Goal: Task Accomplishment & Management: Use online tool/utility

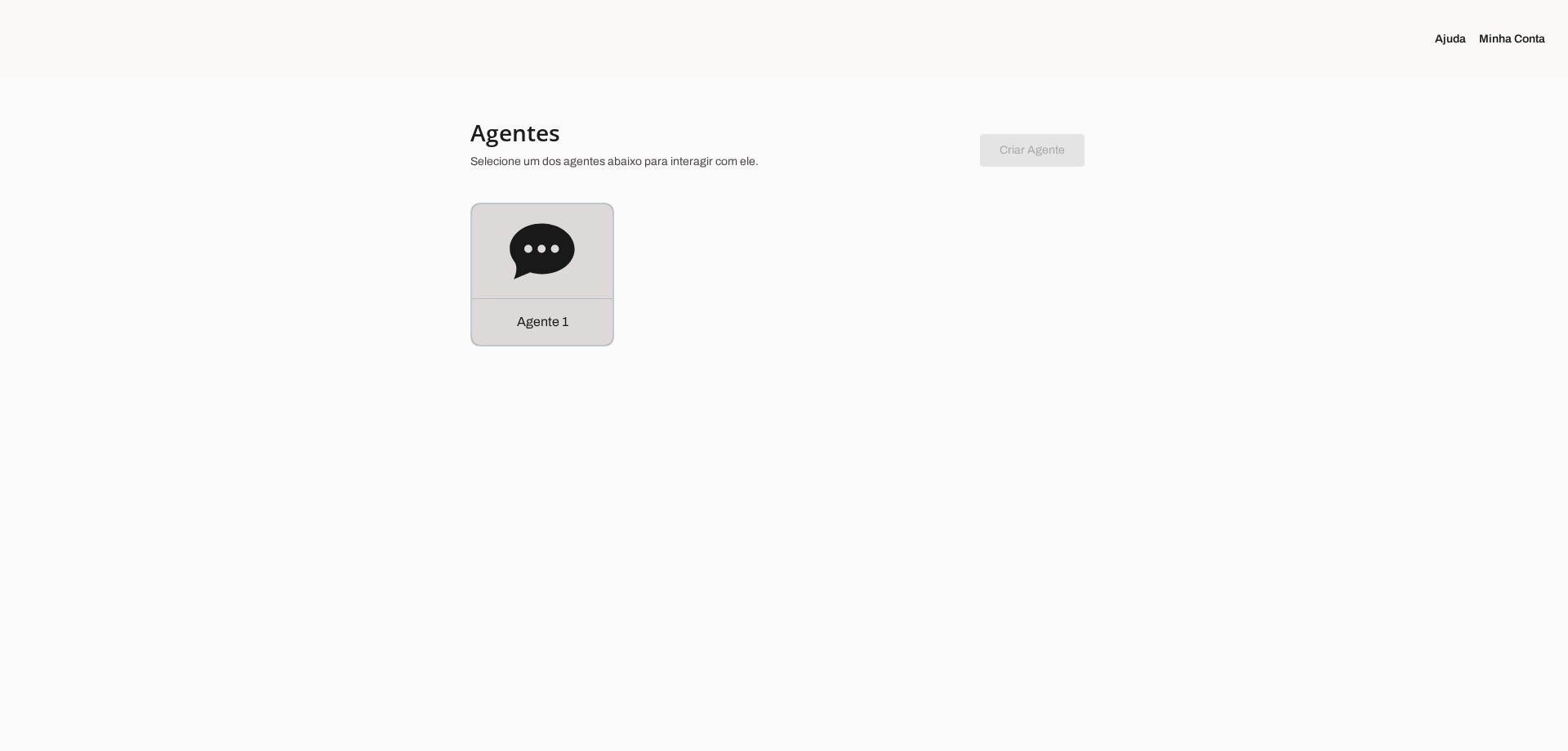
click at [515, 265] on icon at bounding box center [542, 251] width 66 height 66
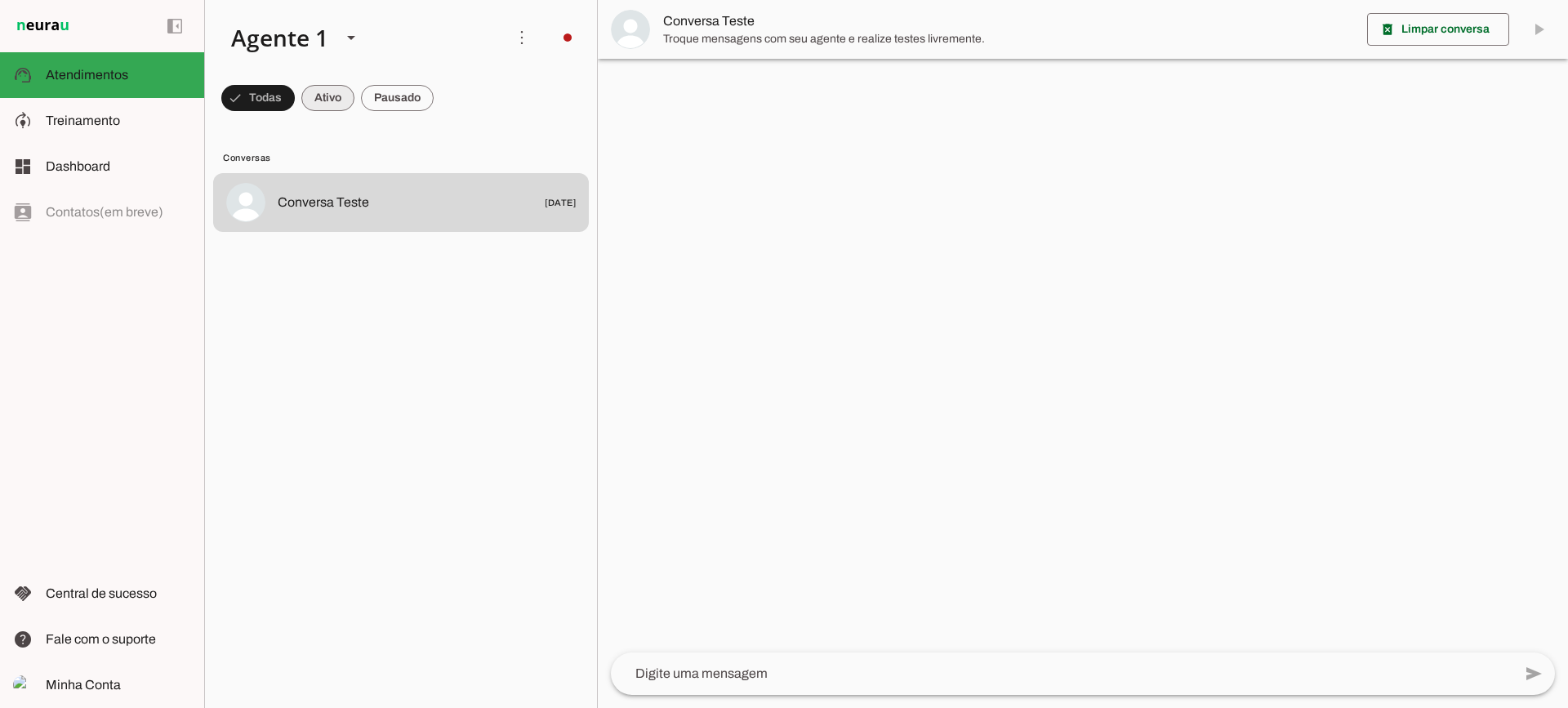
click at [295, 97] on span at bounding box center [257, 98] width 73 height 39
drag, startPoint x: 382, startPoint y: 99, endPoint x: 371, endPoint y: 20, distance: 79.8
click at [280, 99] on span at bounding box center [251, 98] width 59 height 39
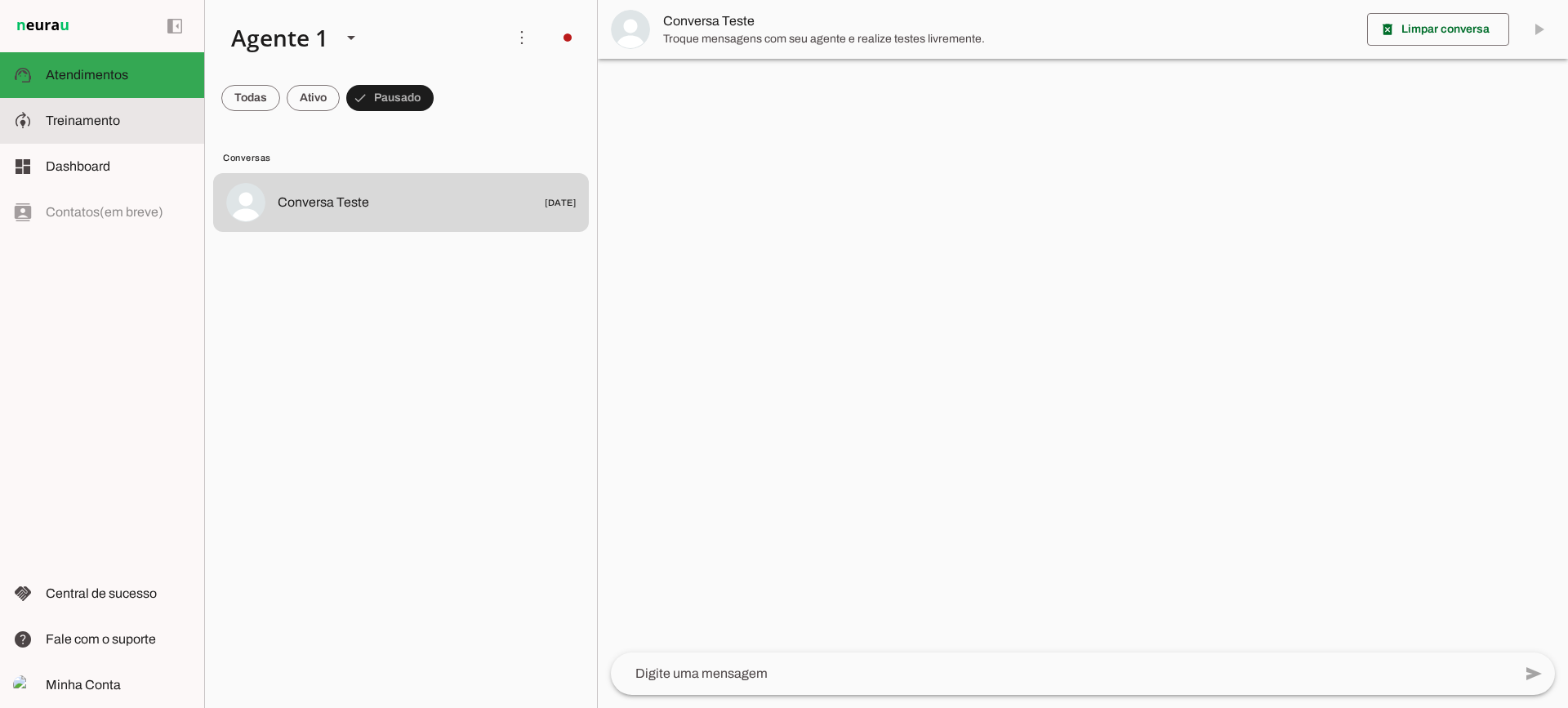
click at [141, 121] on slot at bounding box center [118, 120] width 145 height 19
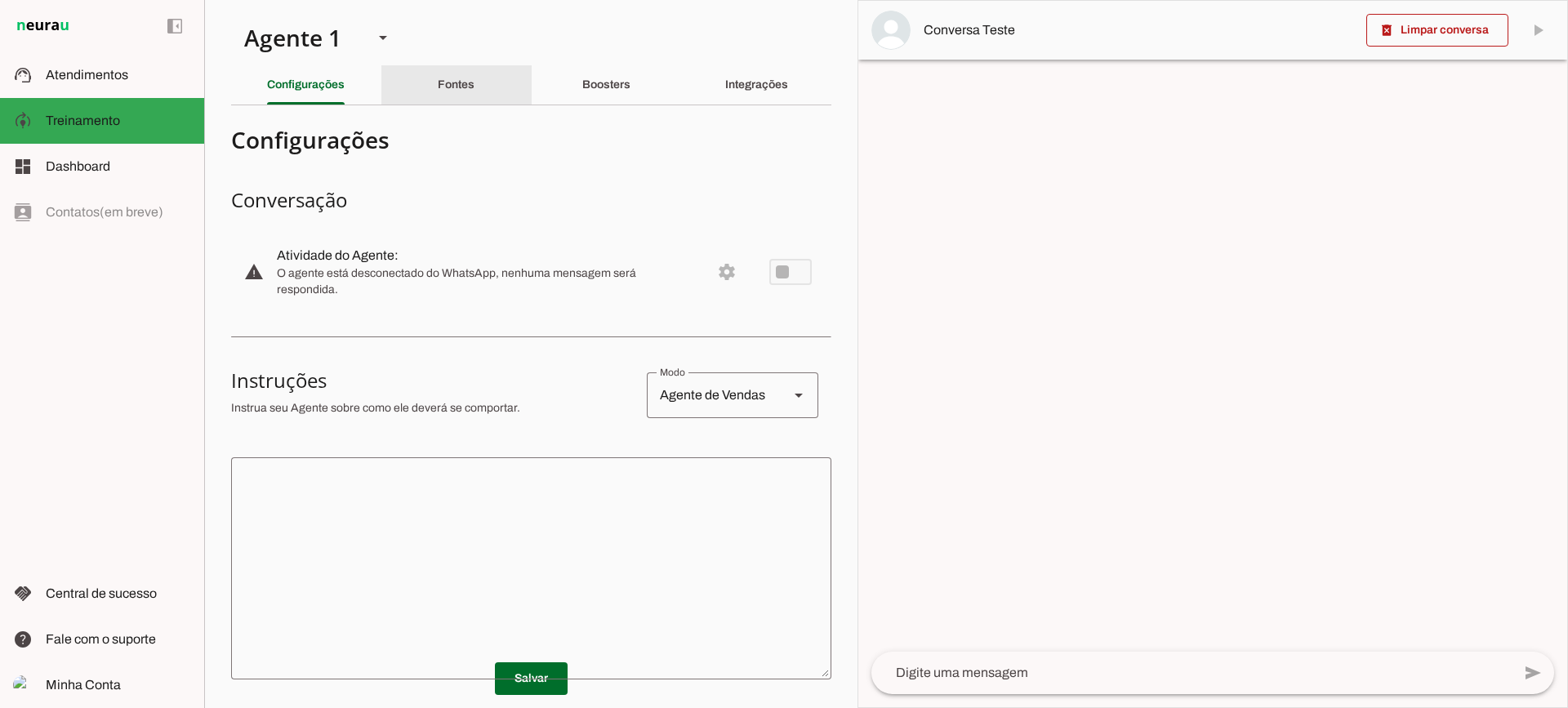
click at [475, 87] on div "Fontes" at bounding box center [456, 85] width 37 height 39
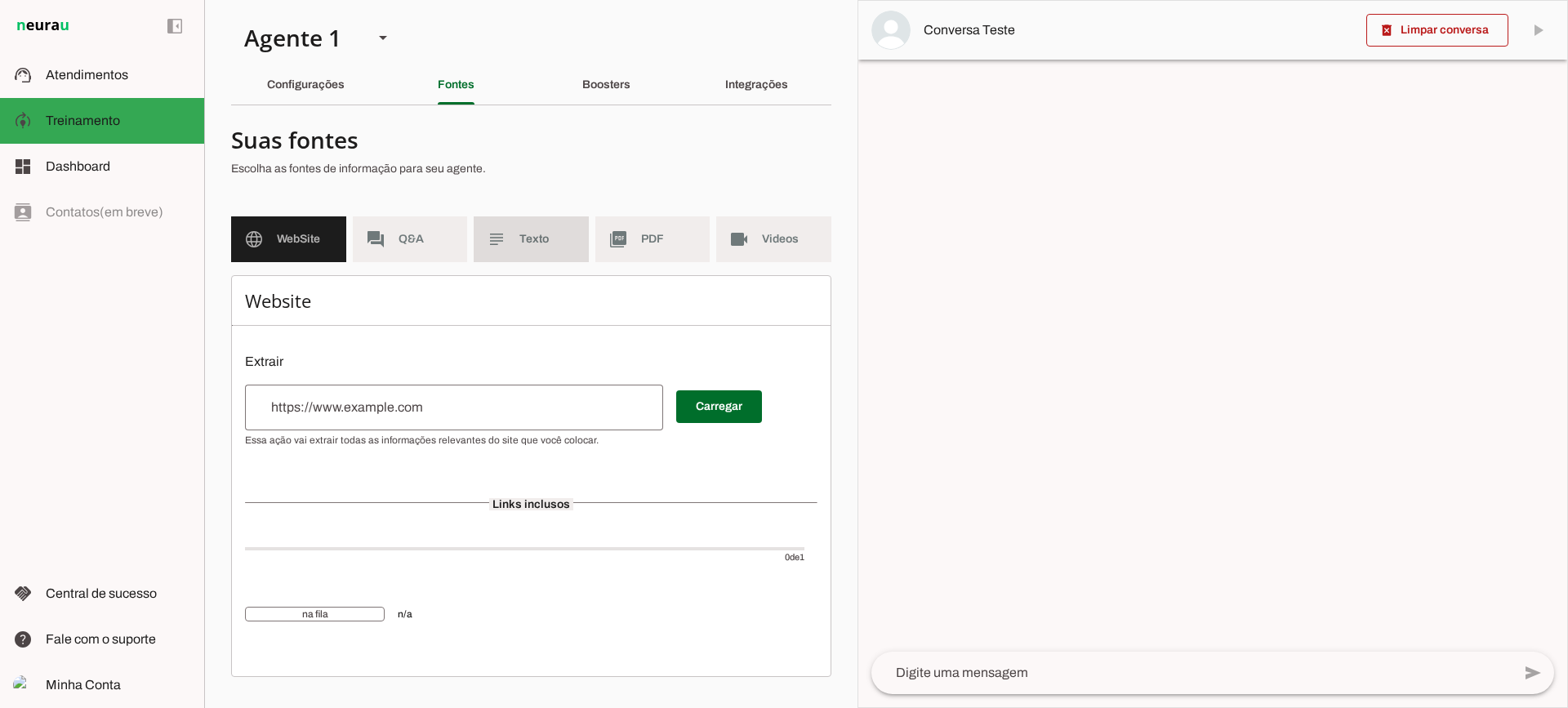
click at [563, 241] on span "Texto" at bounding box center [547, 240] width 56 height 17
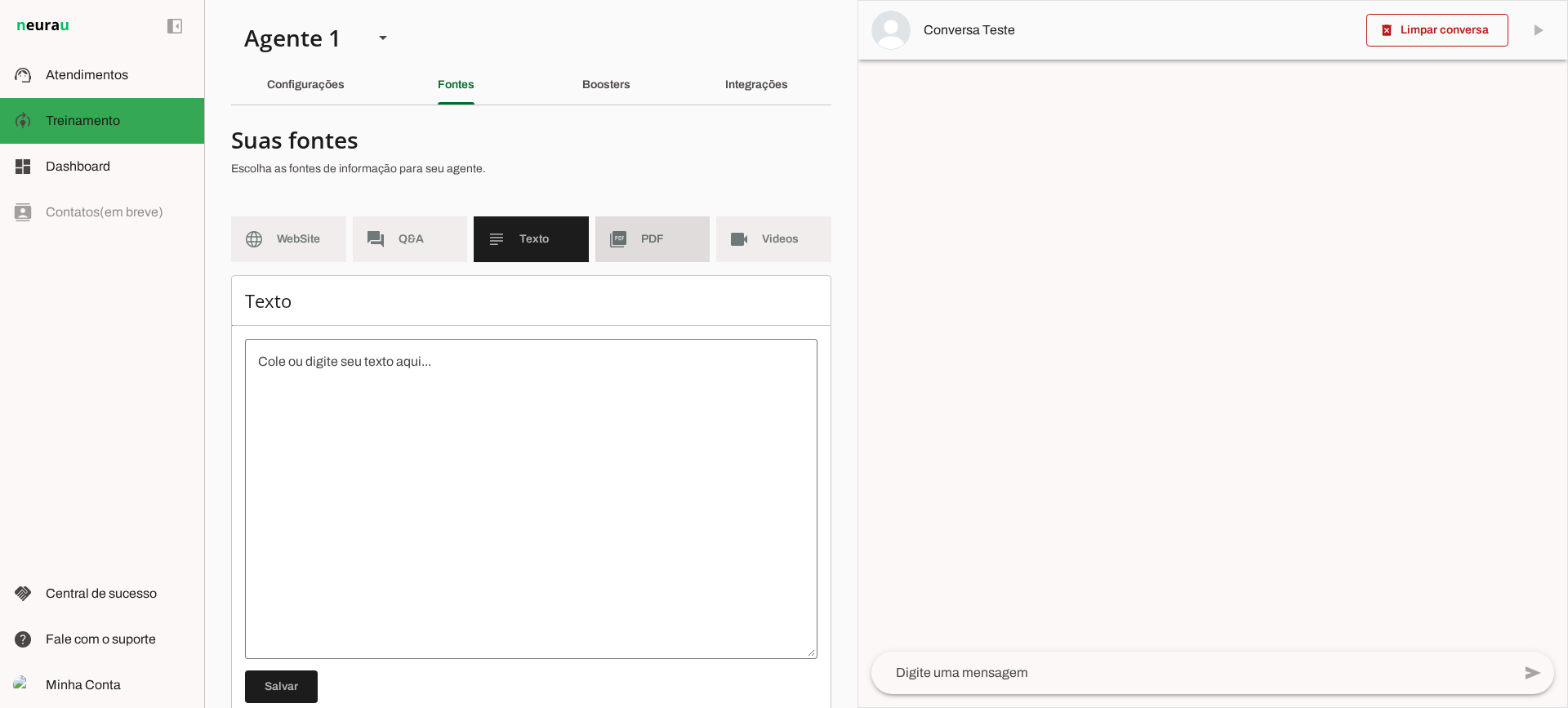
click at [641, 242] on span "PDF" at bounding box center [669, 240] width 56 height 17
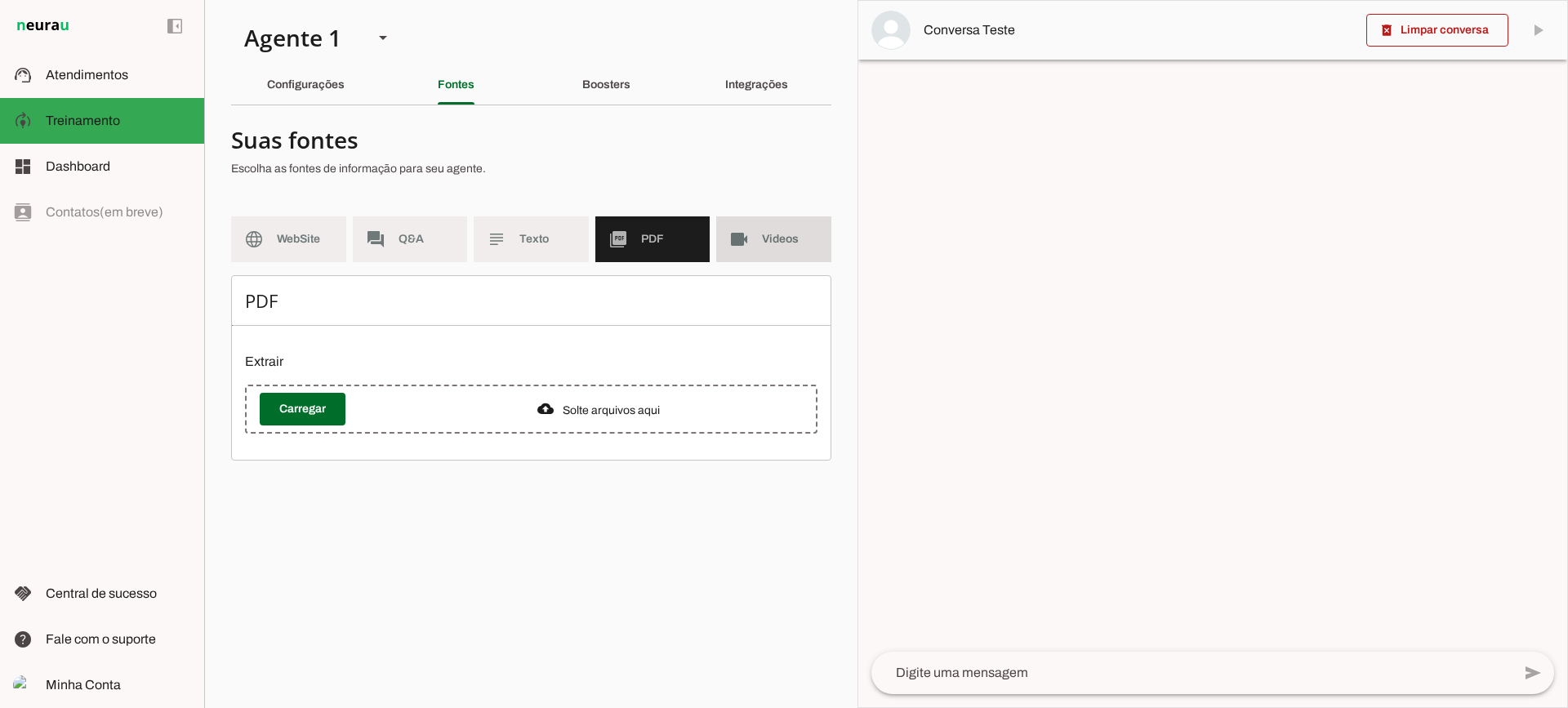
click at [746, 253] on md-item "videocam Videos" at bounding box center [774, 239] width 115 height 45
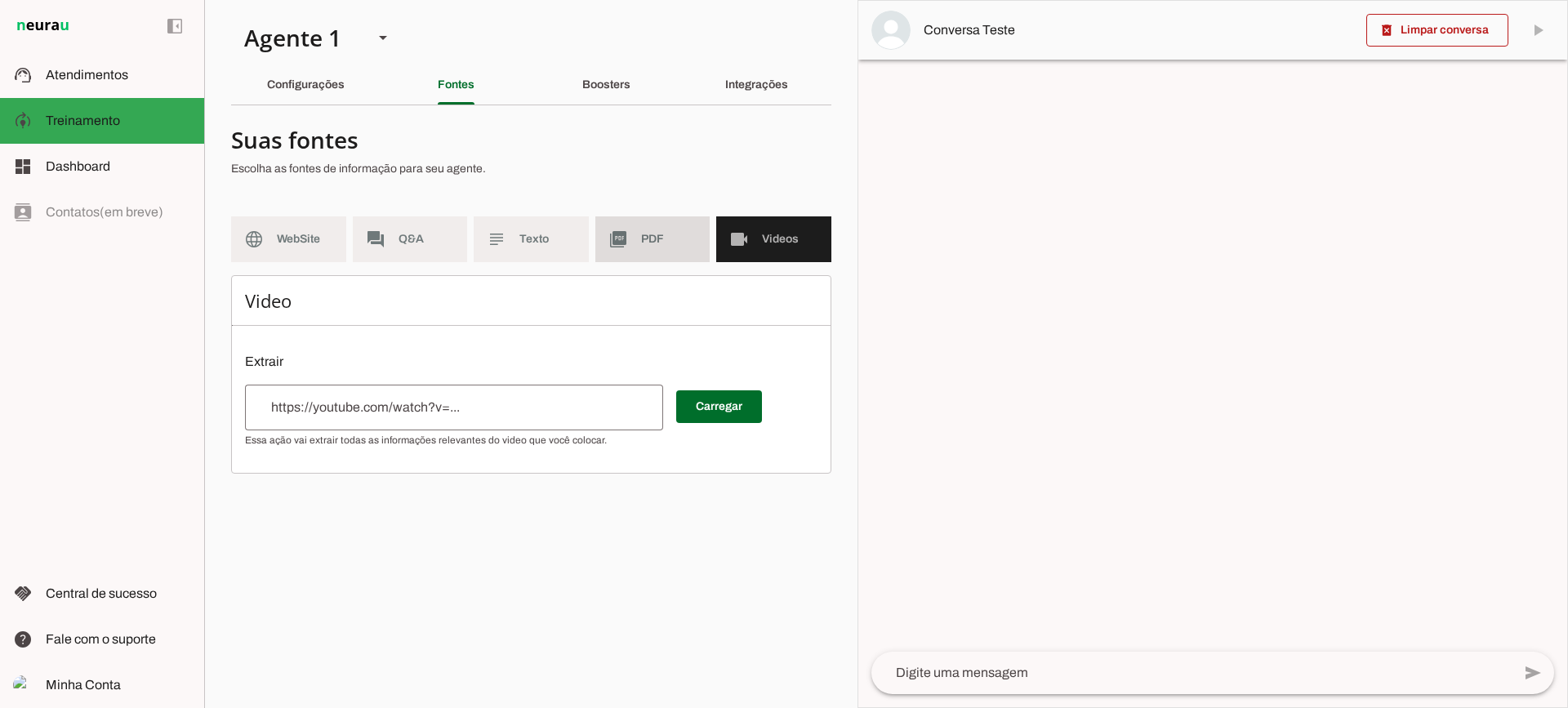
drag, startPoint x: 677, startPoint y: 244, endPoint x: 583, endPoint y: 15, distance: 247.5
click at [675, 242] on span "PDF" at bounding box center [669, 240] width 56 height 17
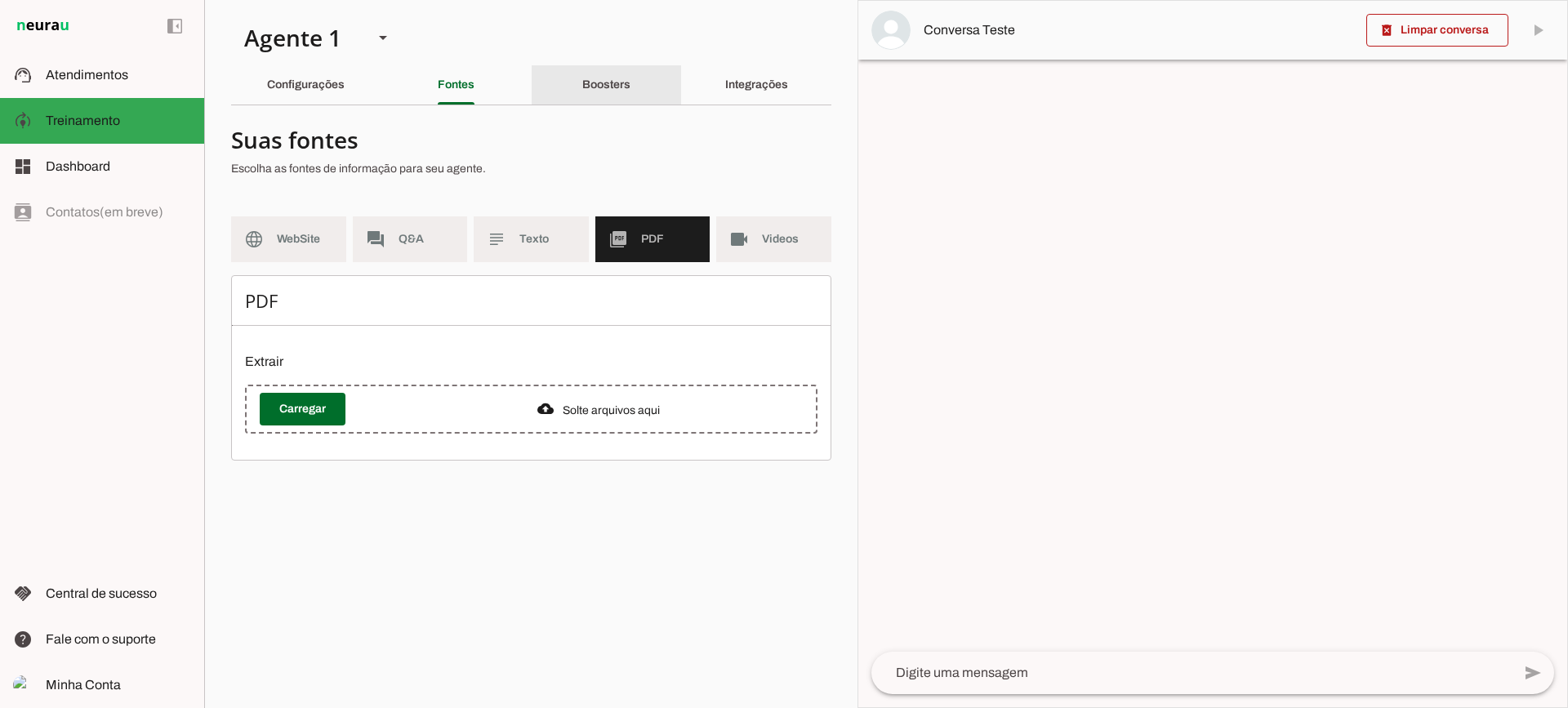
click at [582, 69] on div "Boosters" at bounding box center [606, 85] width 48 height 39
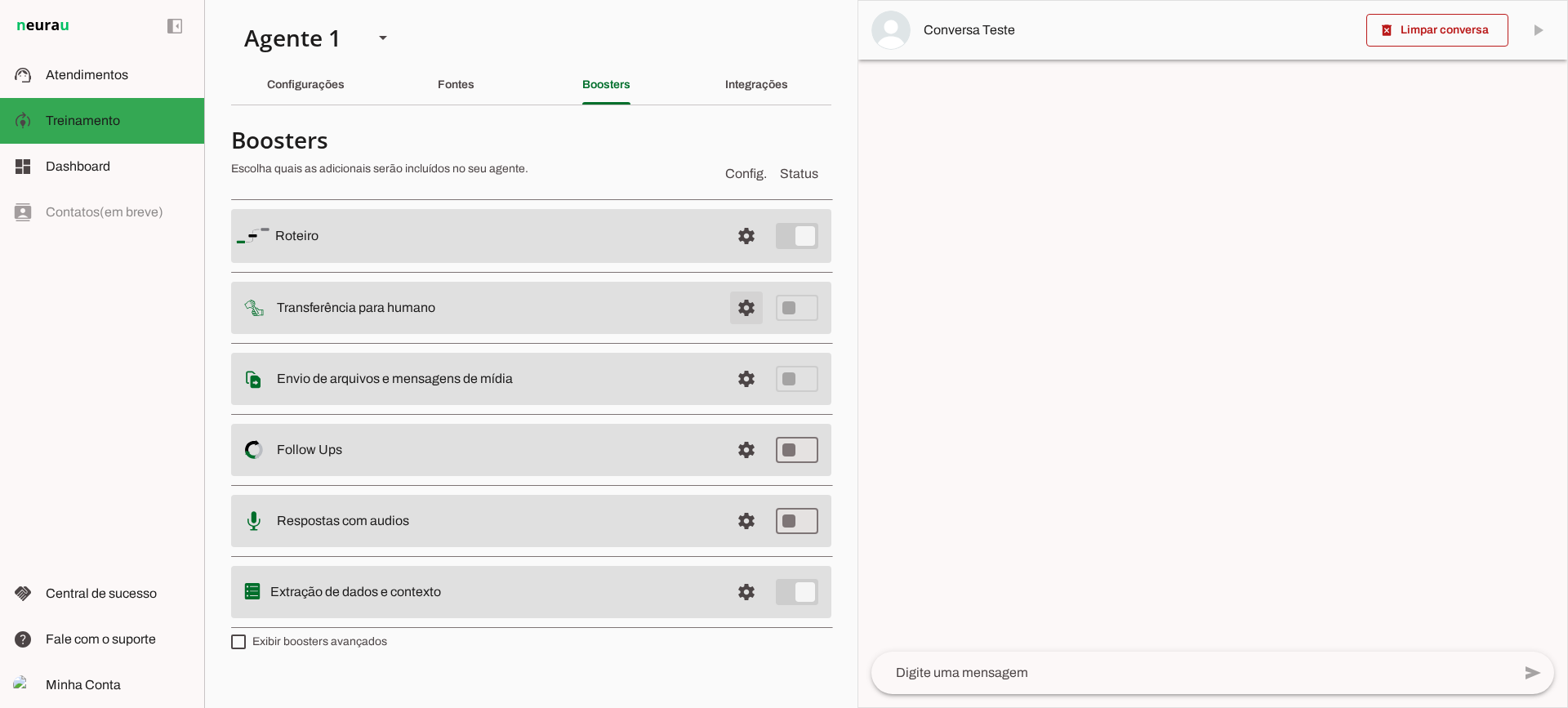
click at [753, 255] on span at bounding box center [746, 236] width 39 height 39
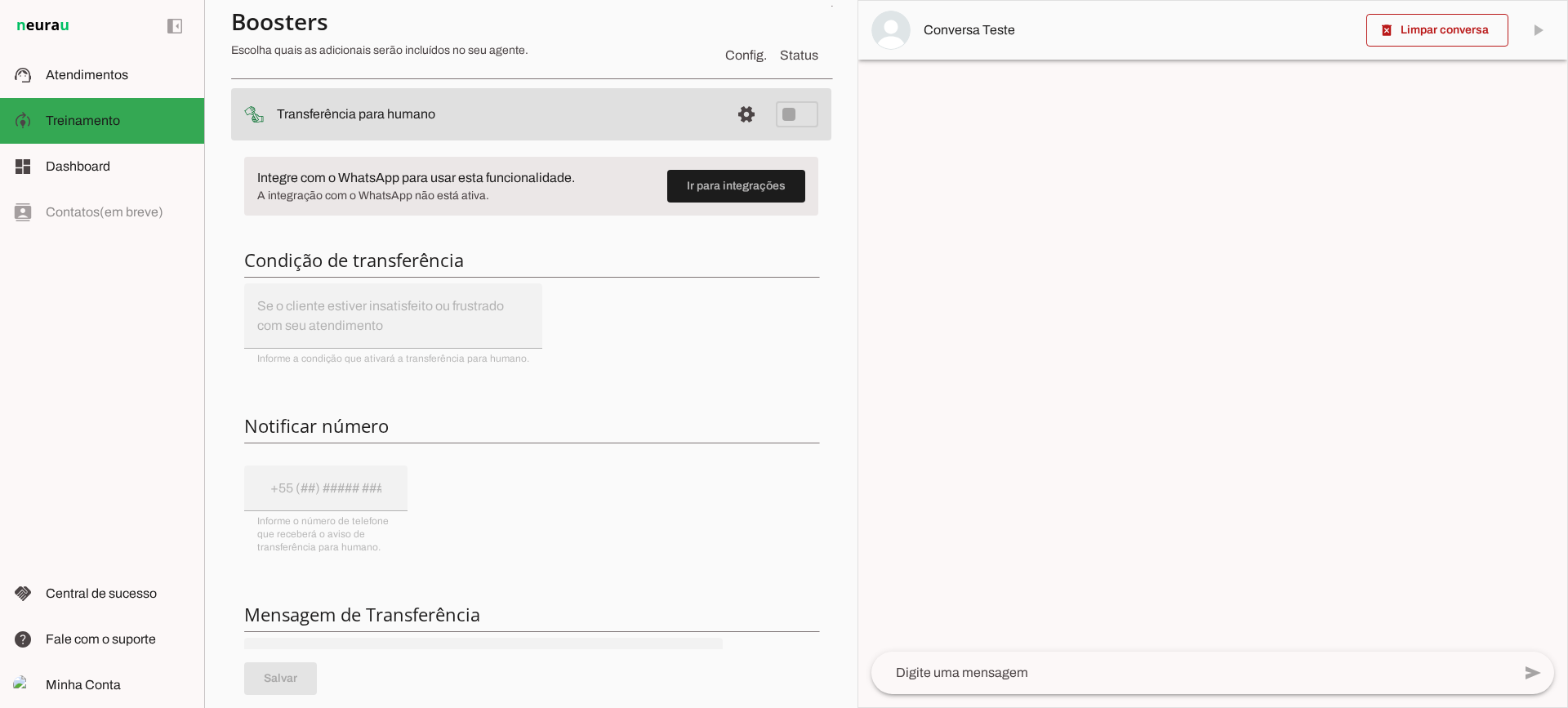
scroll to position [163, 0]
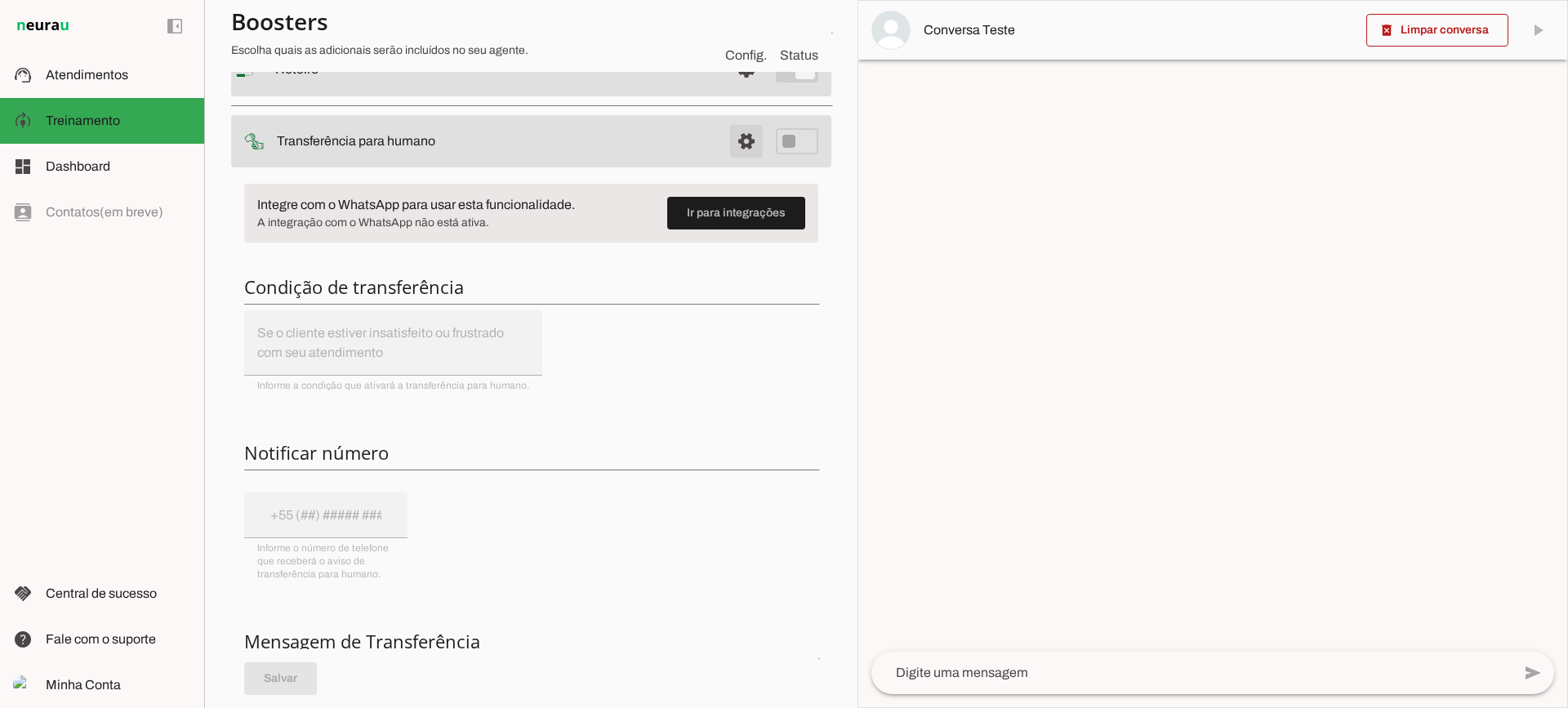
click at [728, 89] on span at bounding box center [746, 69] width 39 height 39
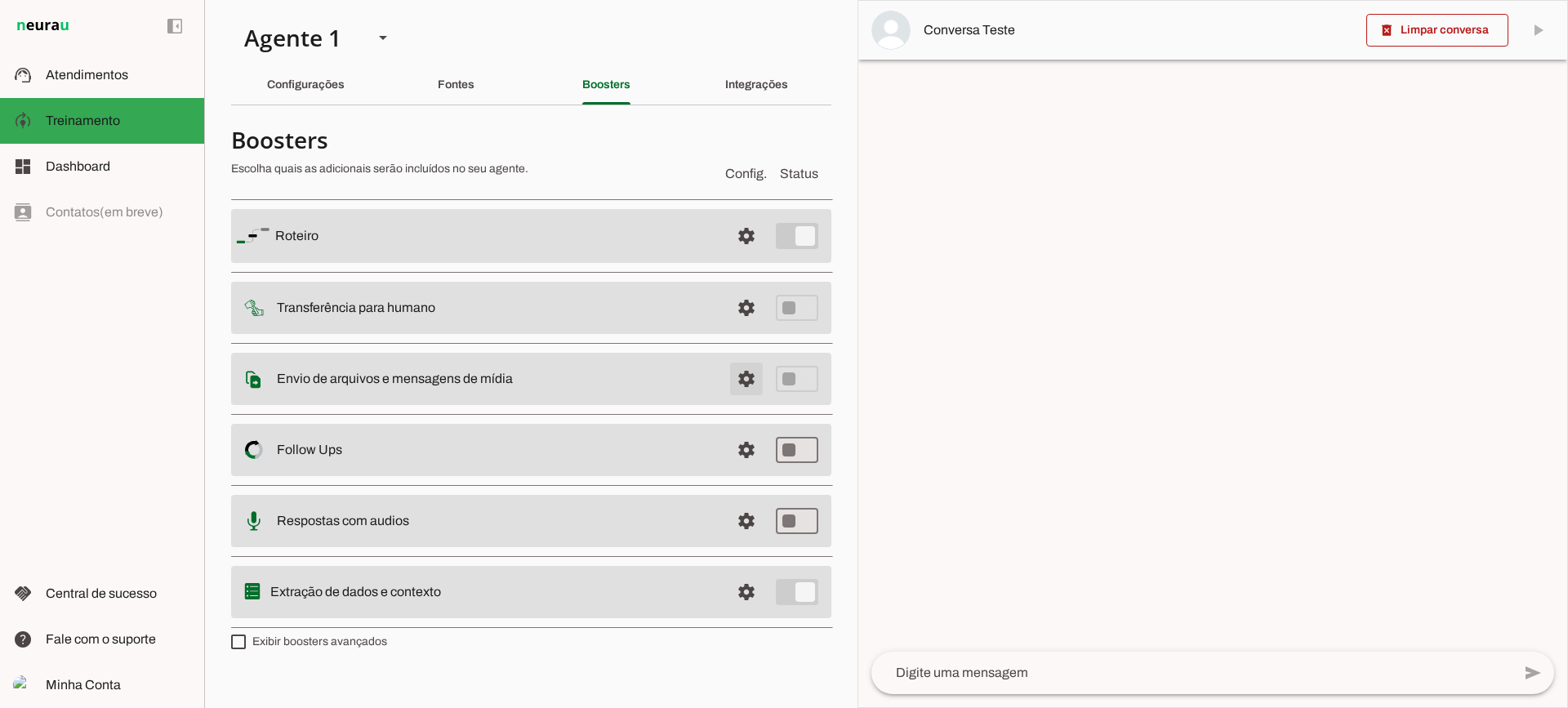
click at [733, 255] on span at bounding box center [746, 236] width 39 height 39
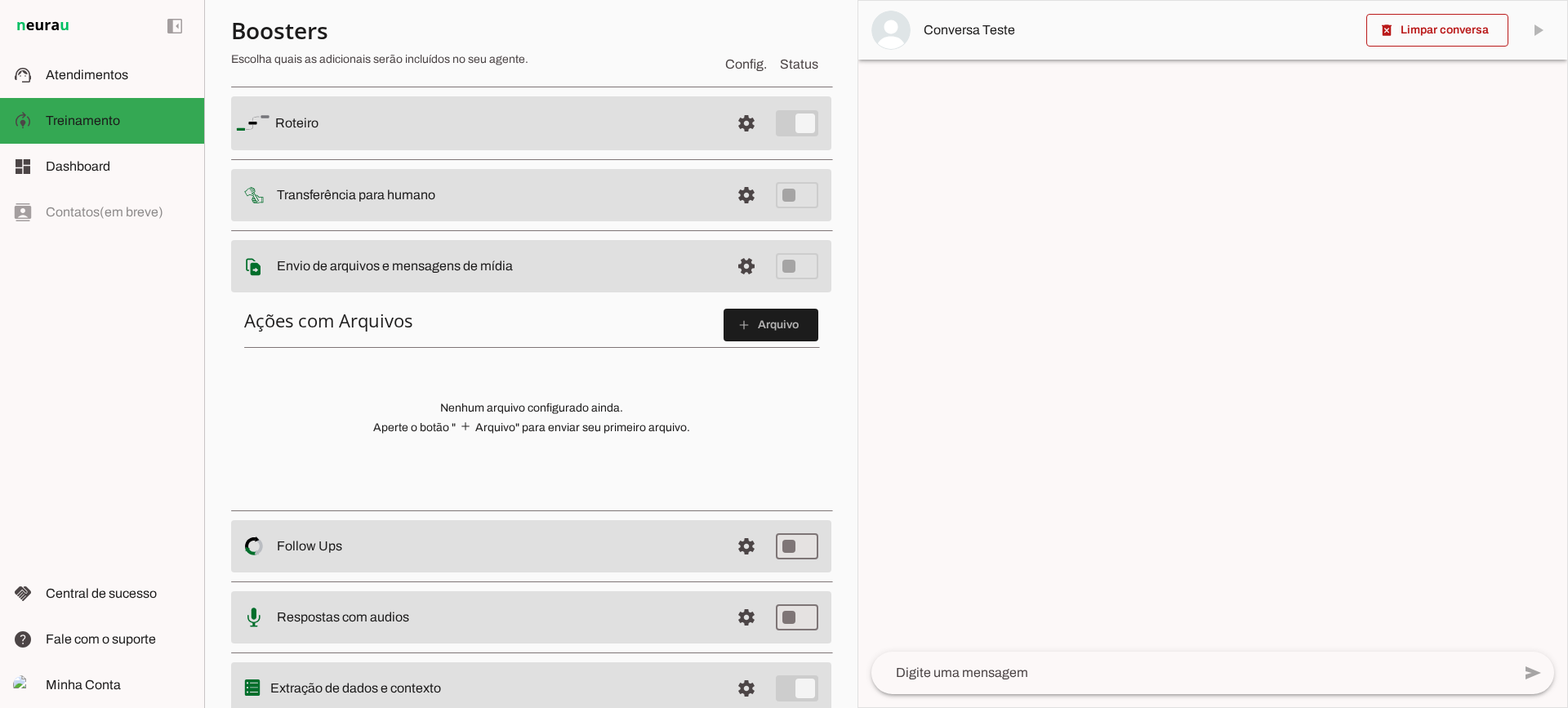
scroll to position [81, 0]
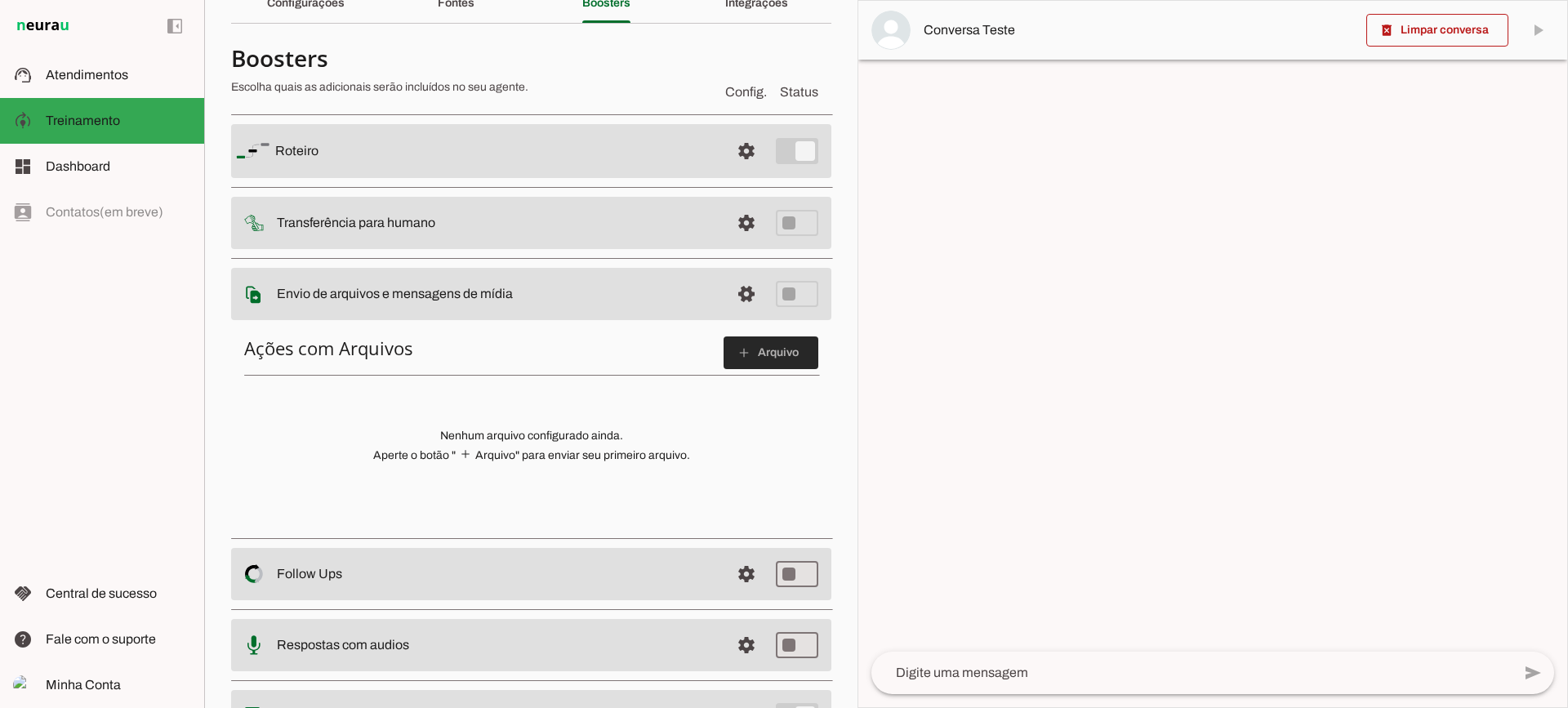
click at [0, 0] on slot "add" at bounding box center [0, 0] width 0 height 0
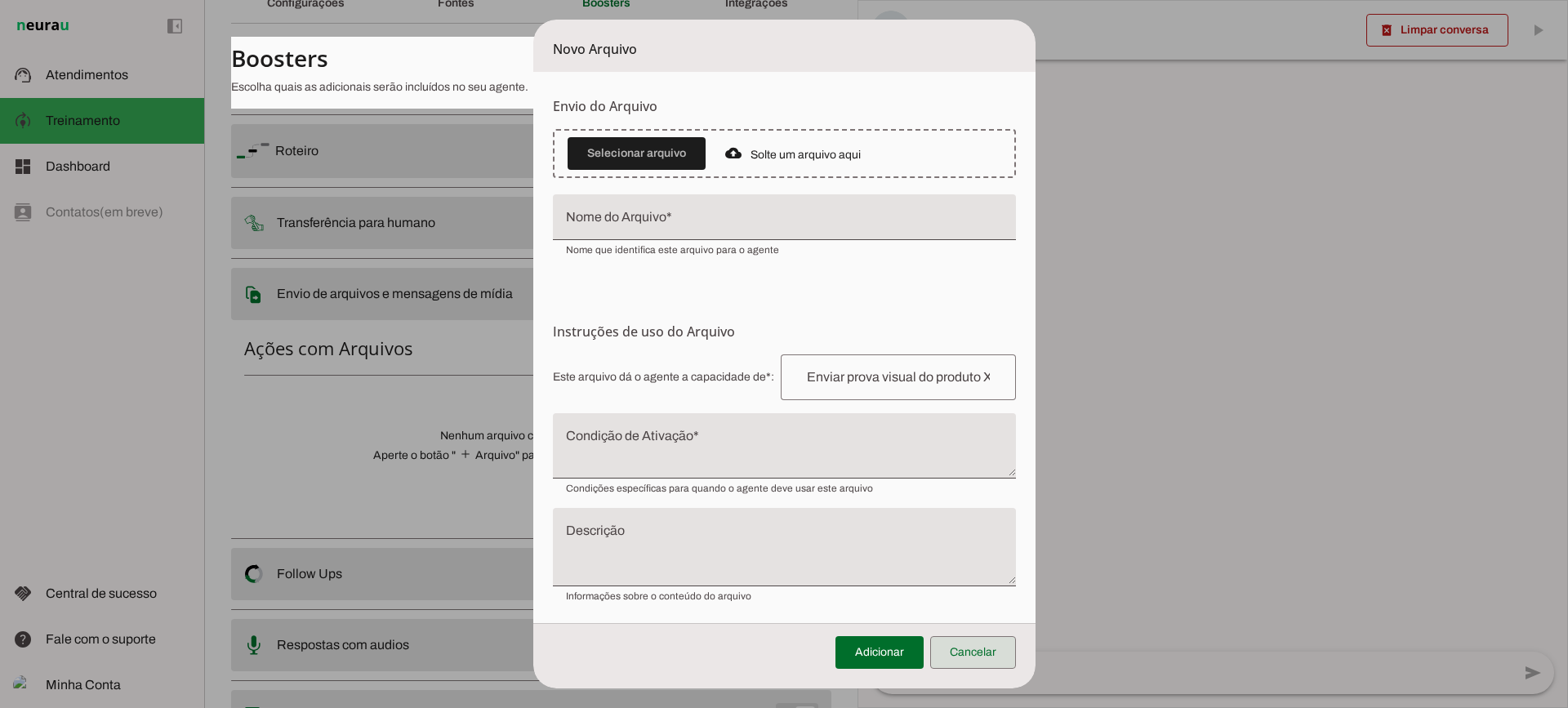
click at [972, 650] on span at bounding box center [973, 652] width 86 height 39
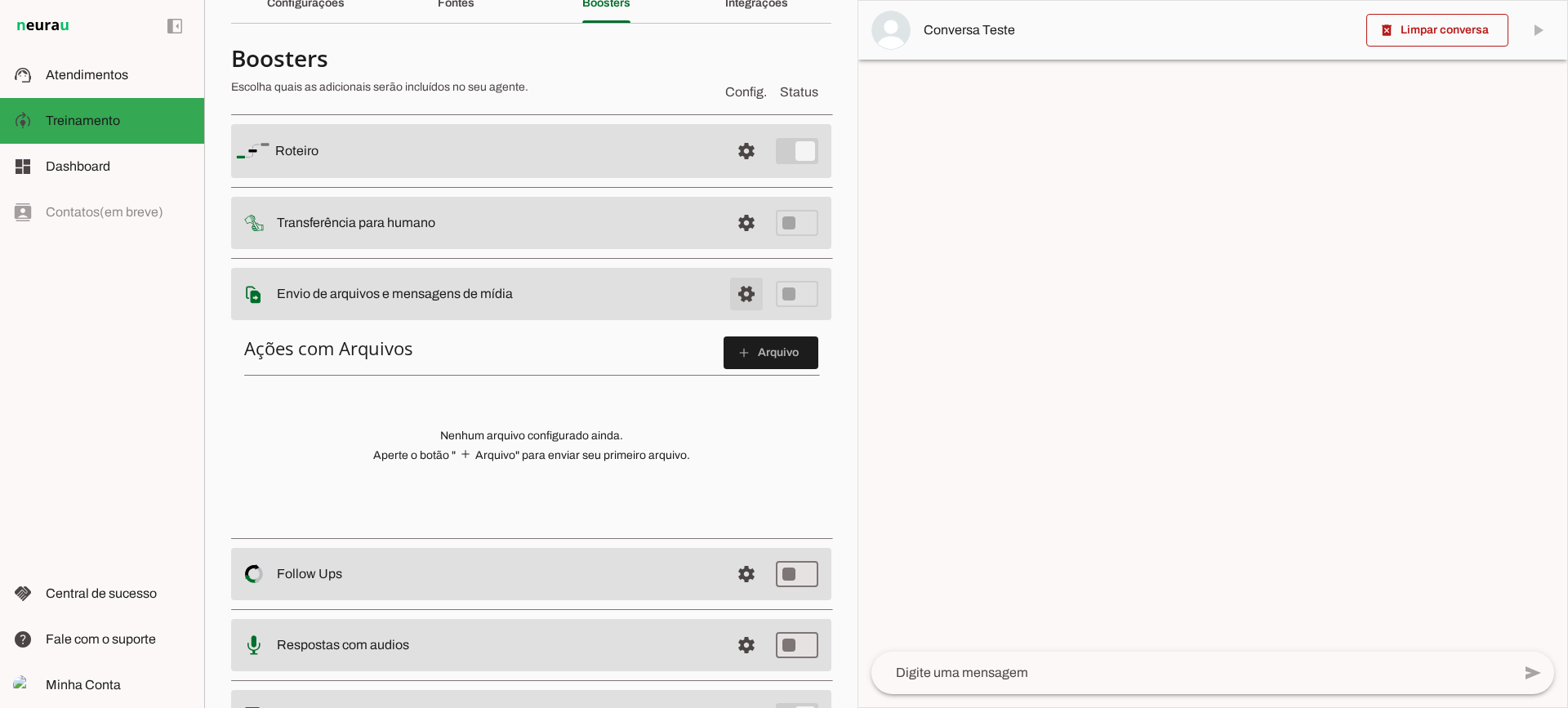
click at [740, 170] on span at bounding box center [746, 151] width 39 height 39
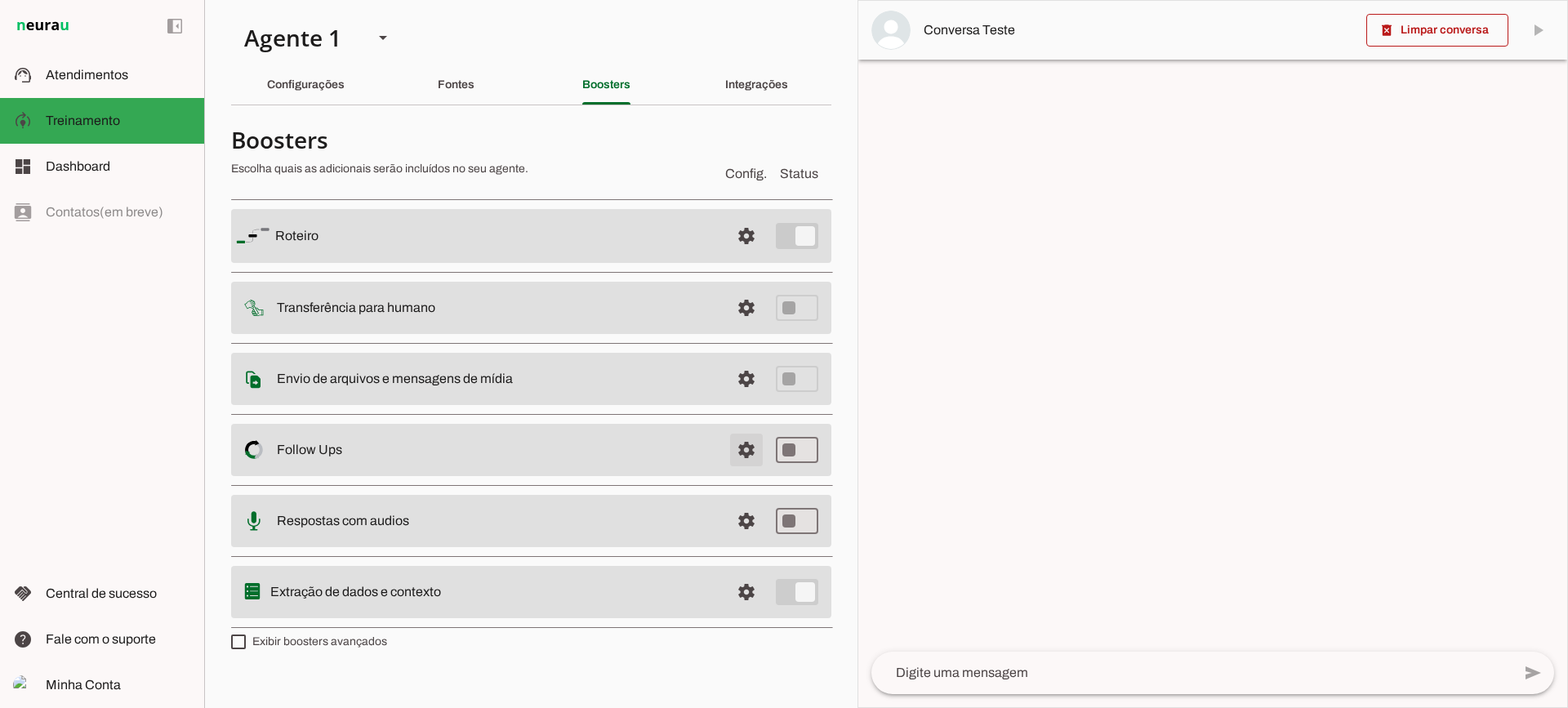
click at [734, 255] on span at bounding box center [746, 236] width 39 height 39
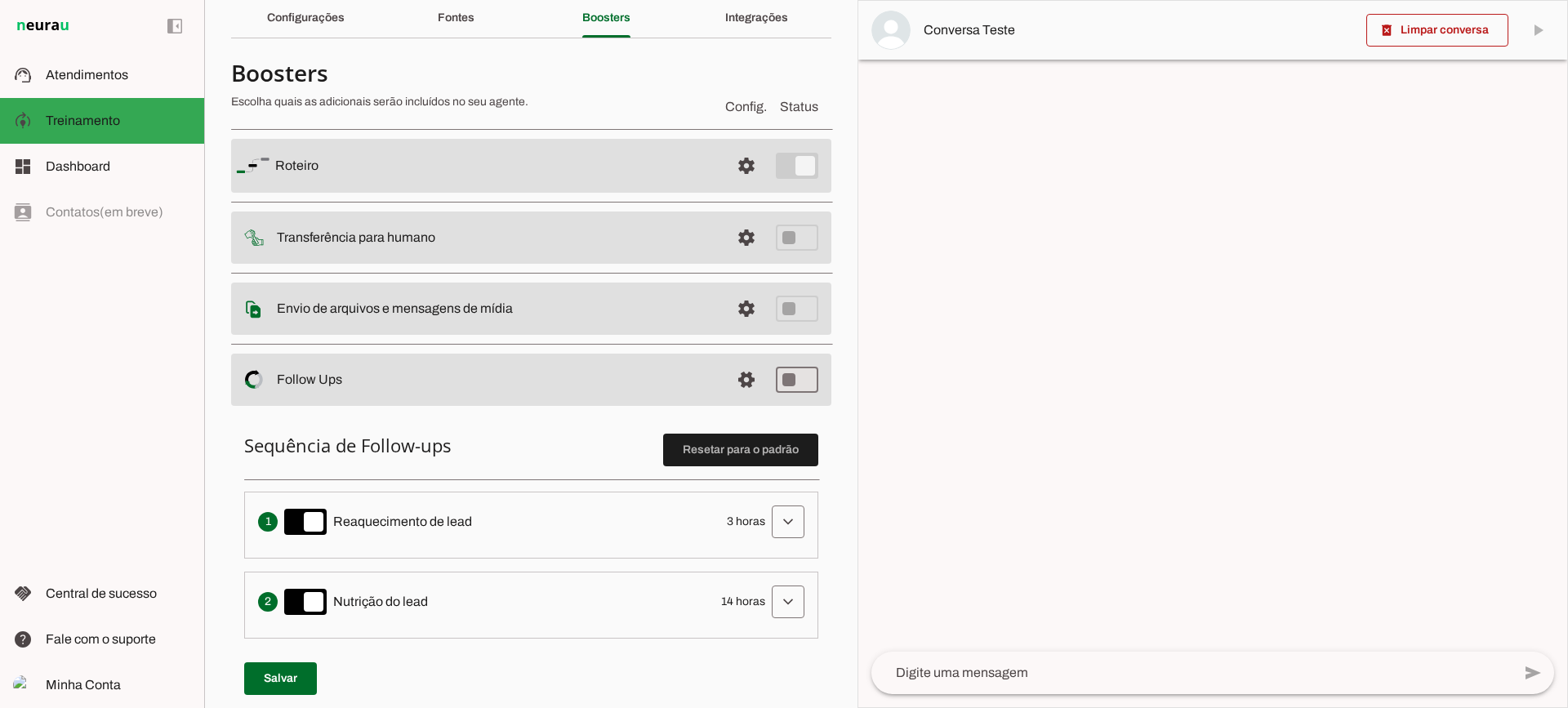
scroll to position [245, 0]
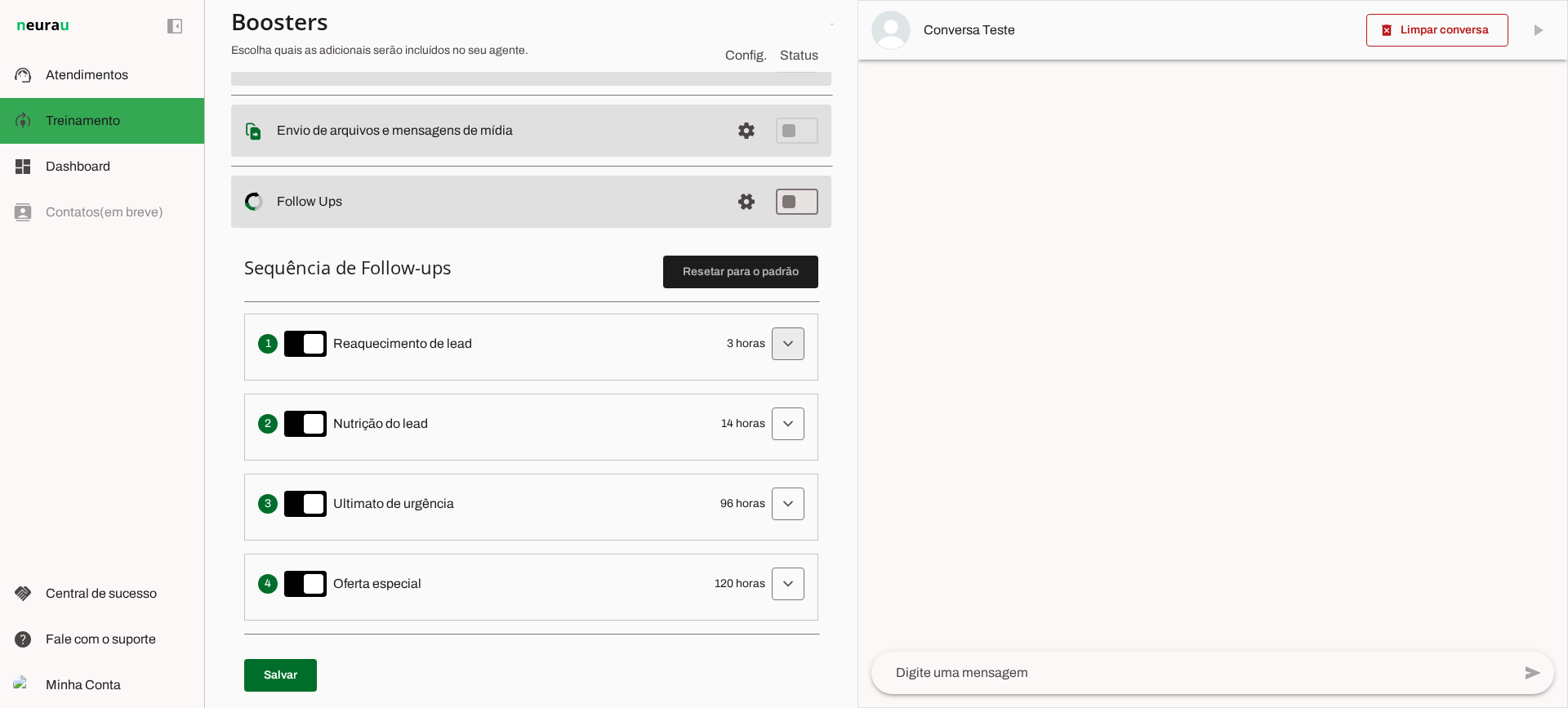
click at [771, 350] on span at bounding box center [788, 343] width 39 height 39
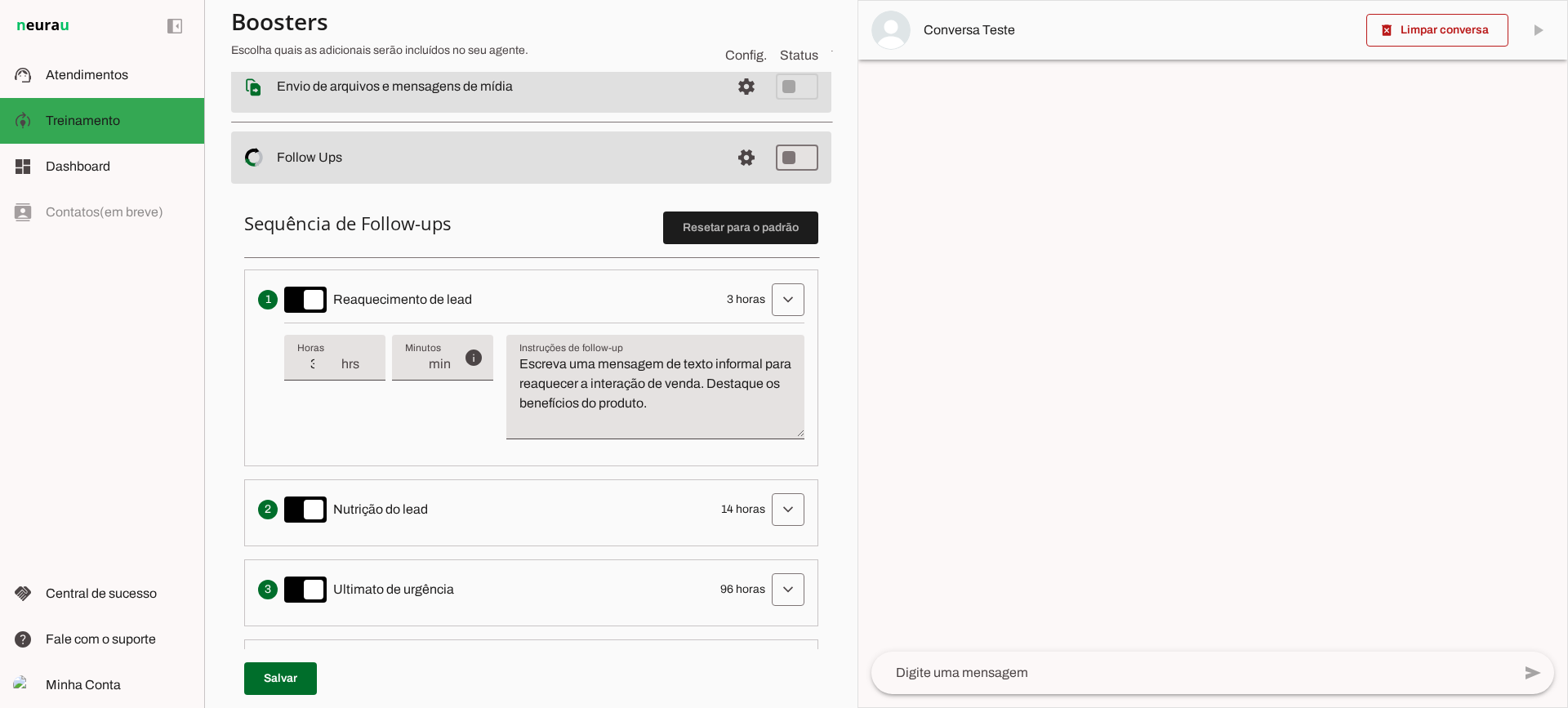
scroll to position [327, 0]
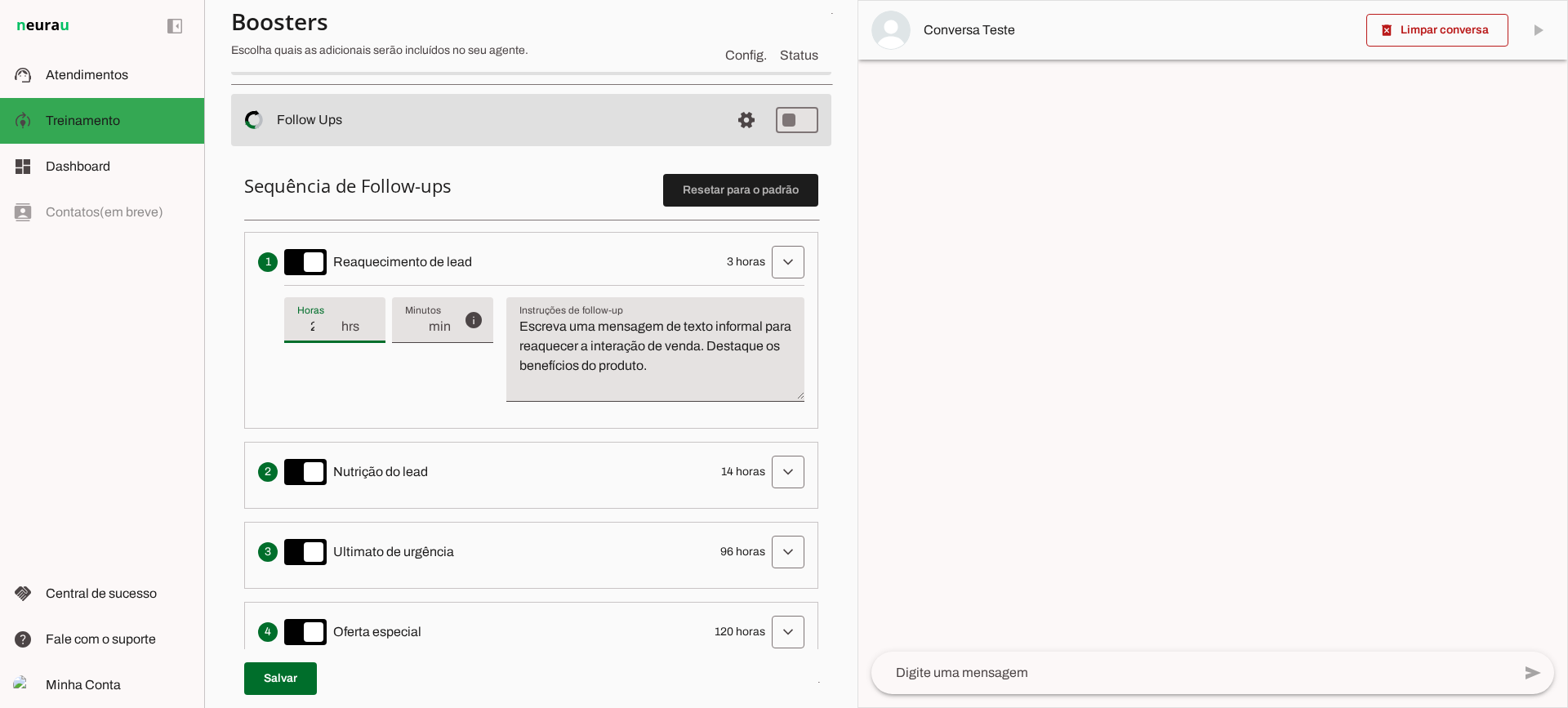
type input "2"
type md-filled-text-field "2"
click at [331, 330] on input "2" at bounding box center [318, 326] width 43 height 19
type input "1"
type md-filled-text-field "1"
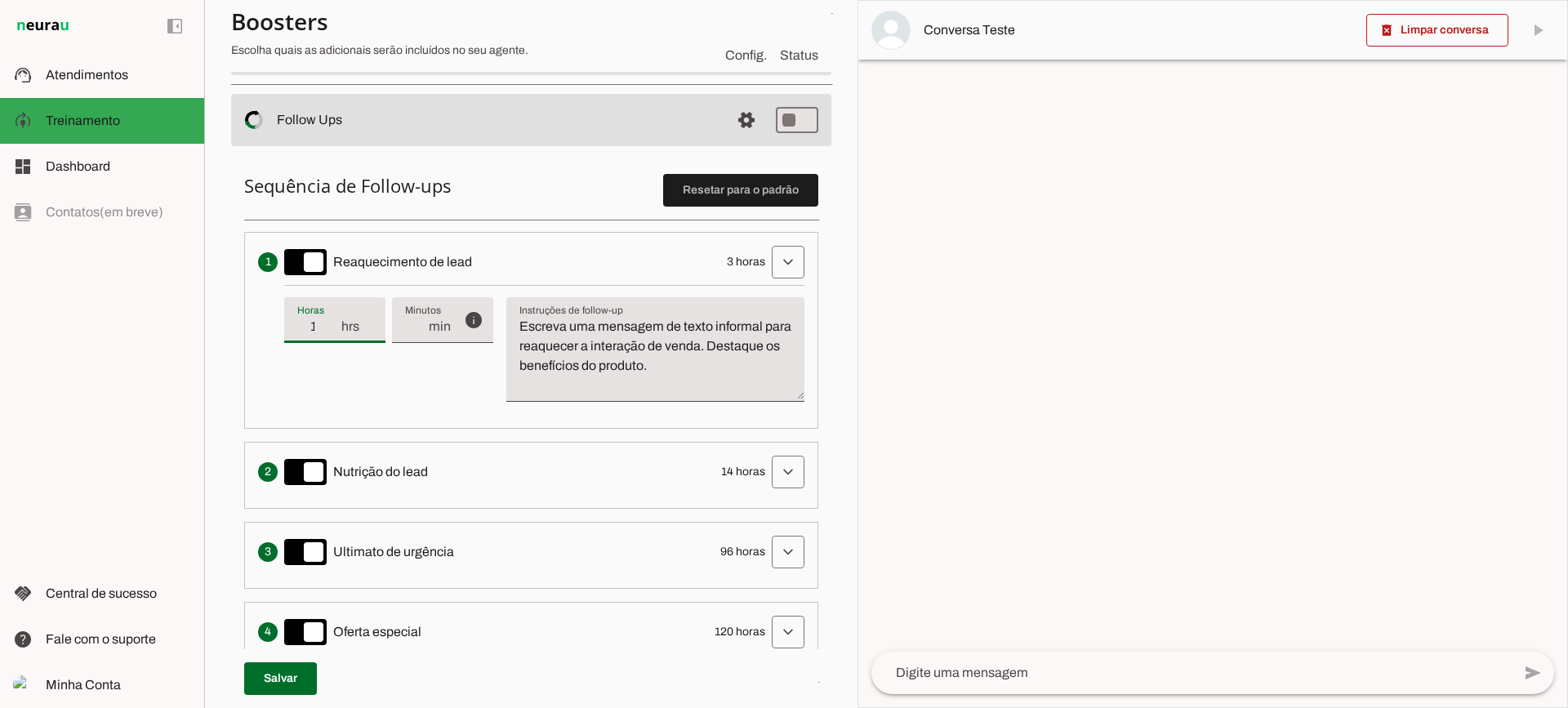
click at [331, 330] on input "1" at bounding box center [318, 326] width 43 height 19
type input "2"
type md-filled-text-field "2"
click at [331, 321] on input "2" at bounding box center [318, 326] width 43 height 19
type input "3"
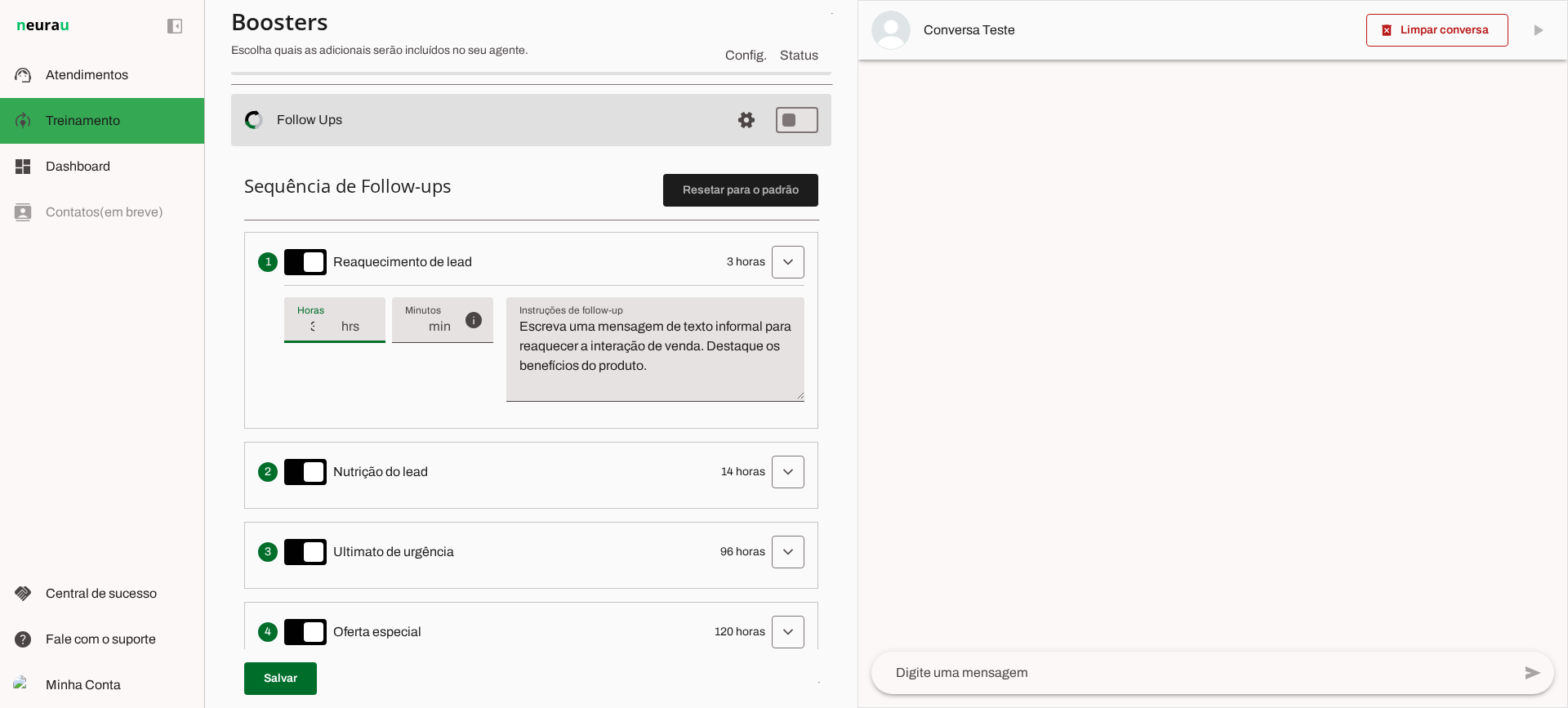
type md-filled-text-field "3"
click at [331, 321] on input "3" at bounding box center [318, 326] width 43 height 19
drag, startPoint x: 621, startPoint y: 323, endPoint x: 614, endPoint y: 318, distance: 8.6
click at [619, 322] on textarea "Escreva uma mensagem de texto informal para reaquecer a interação de venda. Des…" at bounding box center [655, 355] width 298 height 79
click at [622, 341] on textarea "Escreva uma mensagem de texto informal para reaquecer a interação de venda. Des…" at bounding box center [655, 355] width 298 height 79
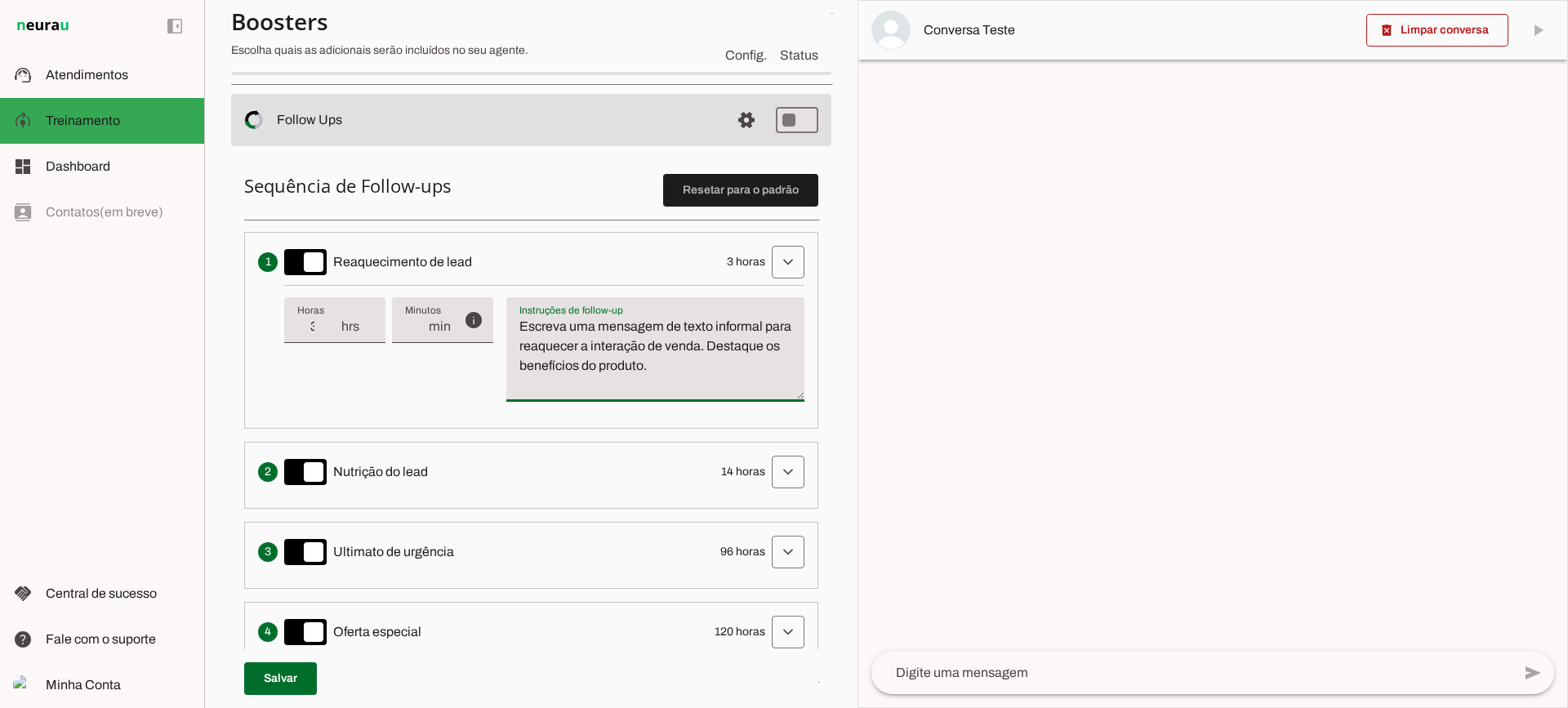
drag, startPoint x: 753, startPoint y: 367, endPoint x: 497, endPoint y: 288, distance: 267.9
click at [497, 288] on div "info Tempo de atraso / inatividade O tempo de atraso é o tempo de inatividade d…" at bounding box center [544, 350] width 520 height 130
type textarea "Escreva uma mensagem de texto informal para reaquecer a interação de venda. Des…"
click at [669, 372] on textarea "Escreva uma mensagem de texto informal para reaquecer a interação de venda. Des…" at bounding box center [655, 355] width 298 height 79
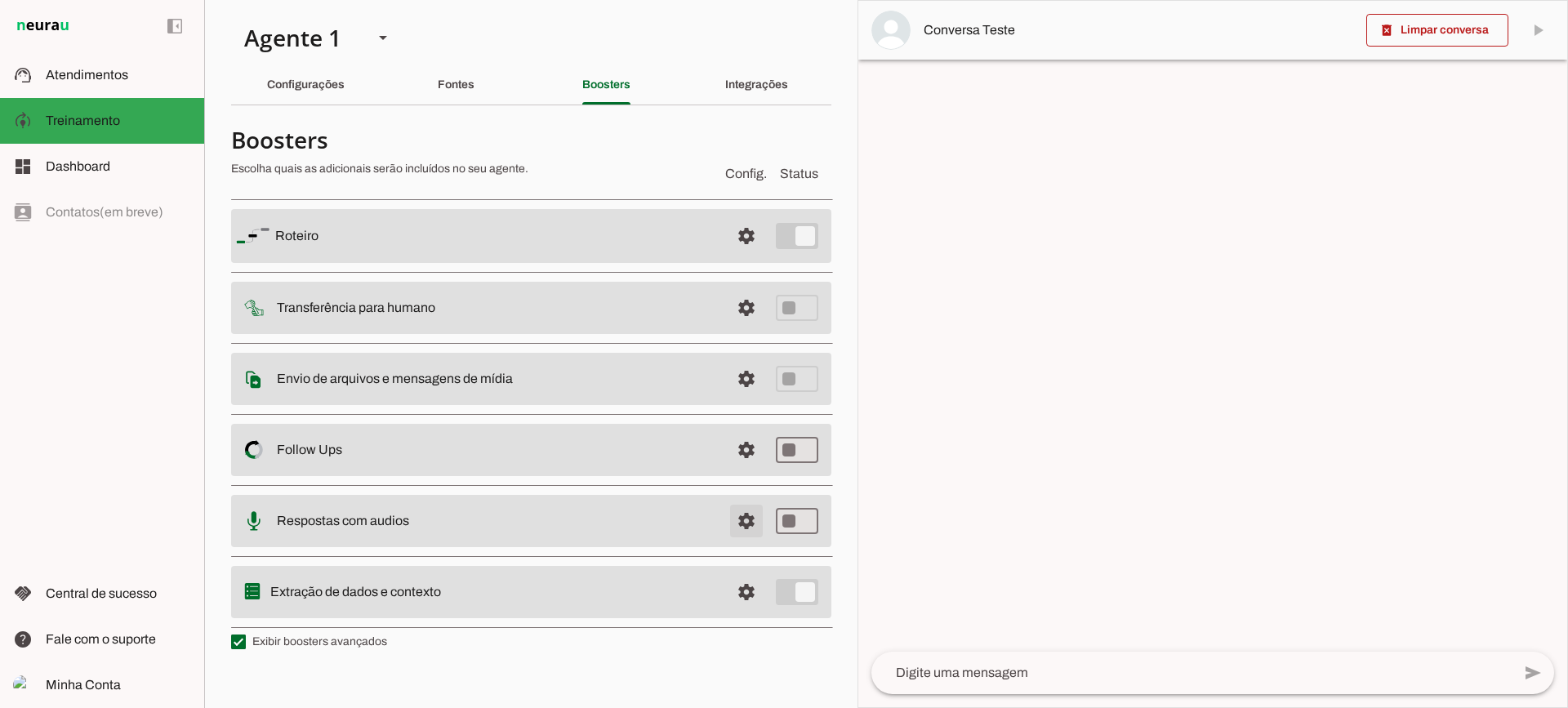
click at [742, 255] on span at bounding box center [746, 236] width 39 height 39
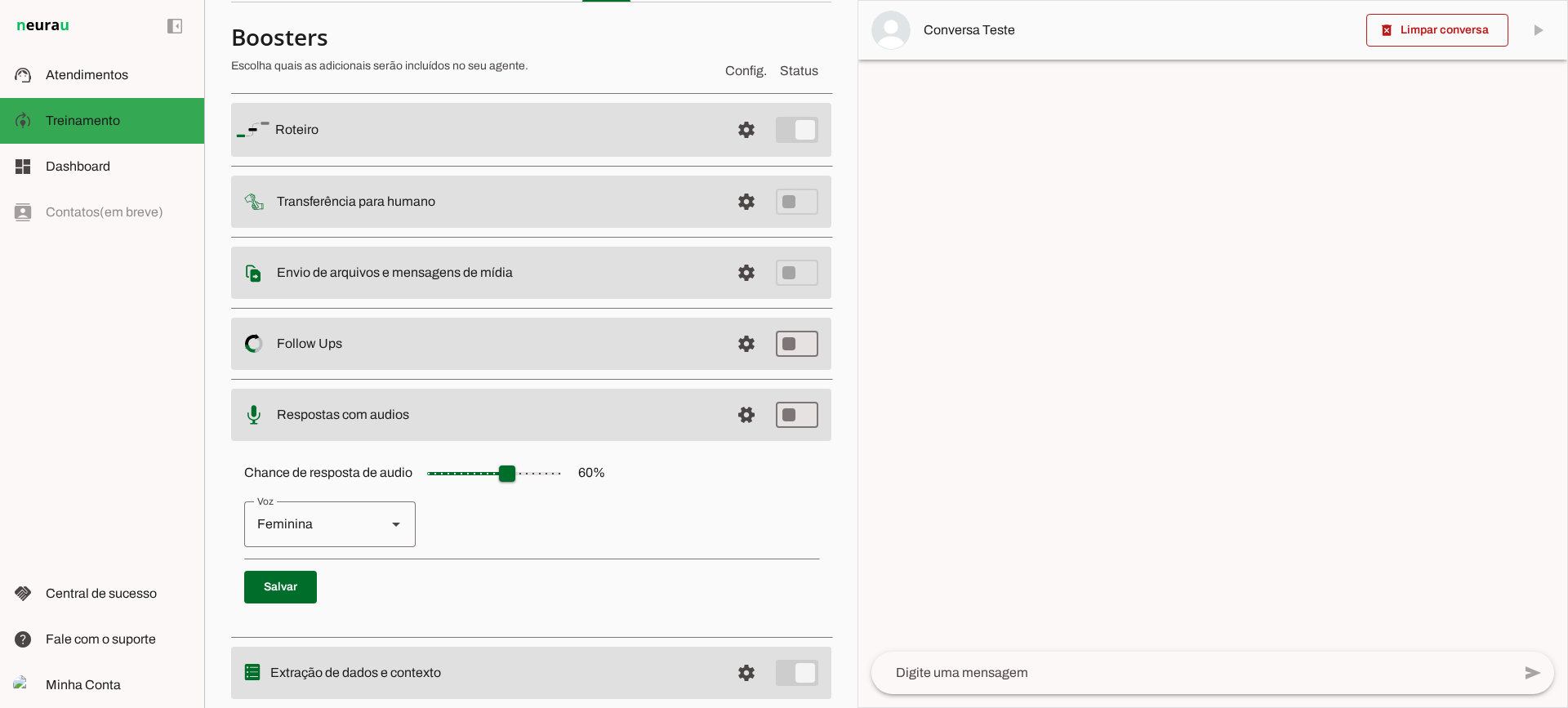
scroll to position [149, 0]
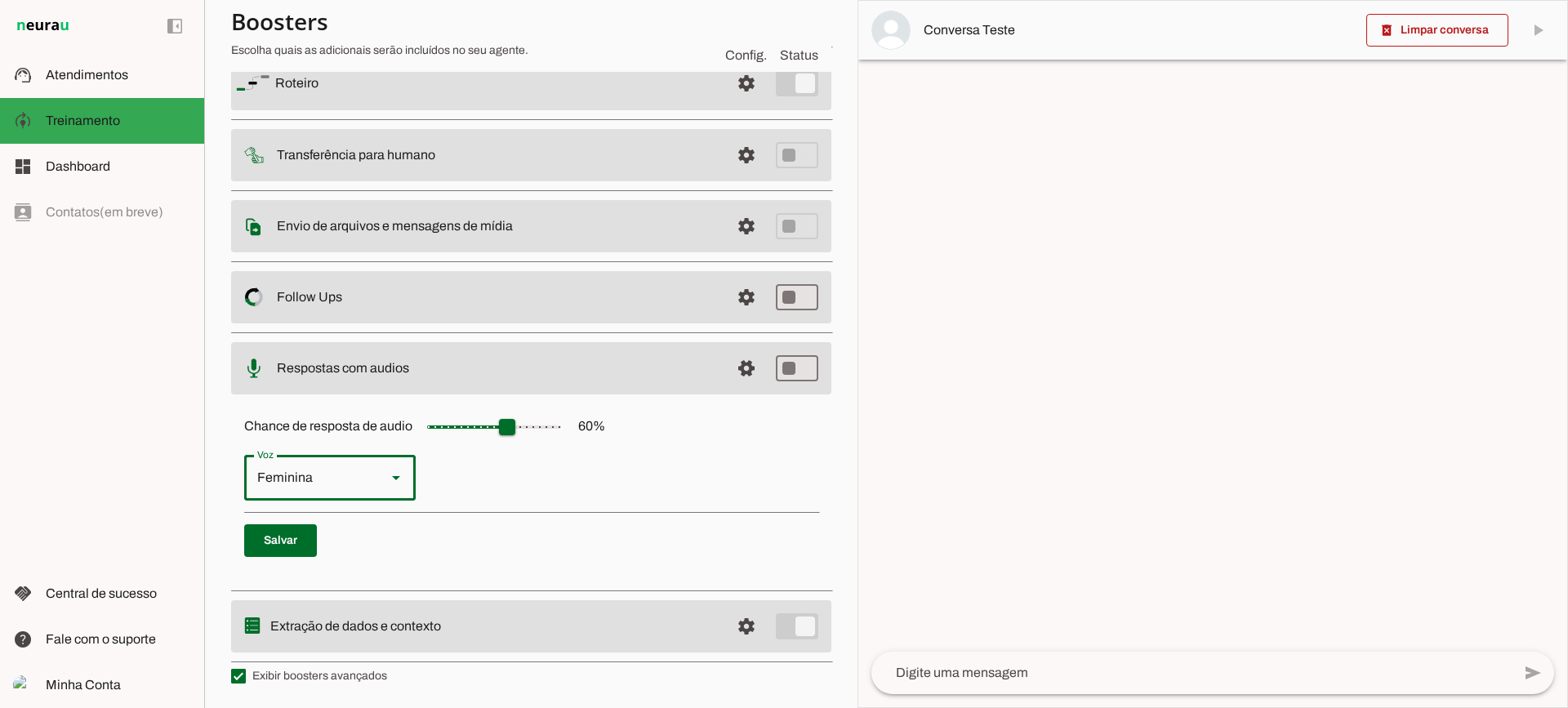
drag, startPoint x: 287, startPoint y: 457, endPoint x: 295, endPoint y: 441, distance: 17.9
click at [288, 457] on div "Feminina" at bounding box center [308, 478] width 129 height 45
click at [0, 0] on slot "Masculina" at bounding box center [0, 0] width 0 height 0
click at [333, 477] on div "Masculina" at bounding box center [308, 478] width 129 height 45
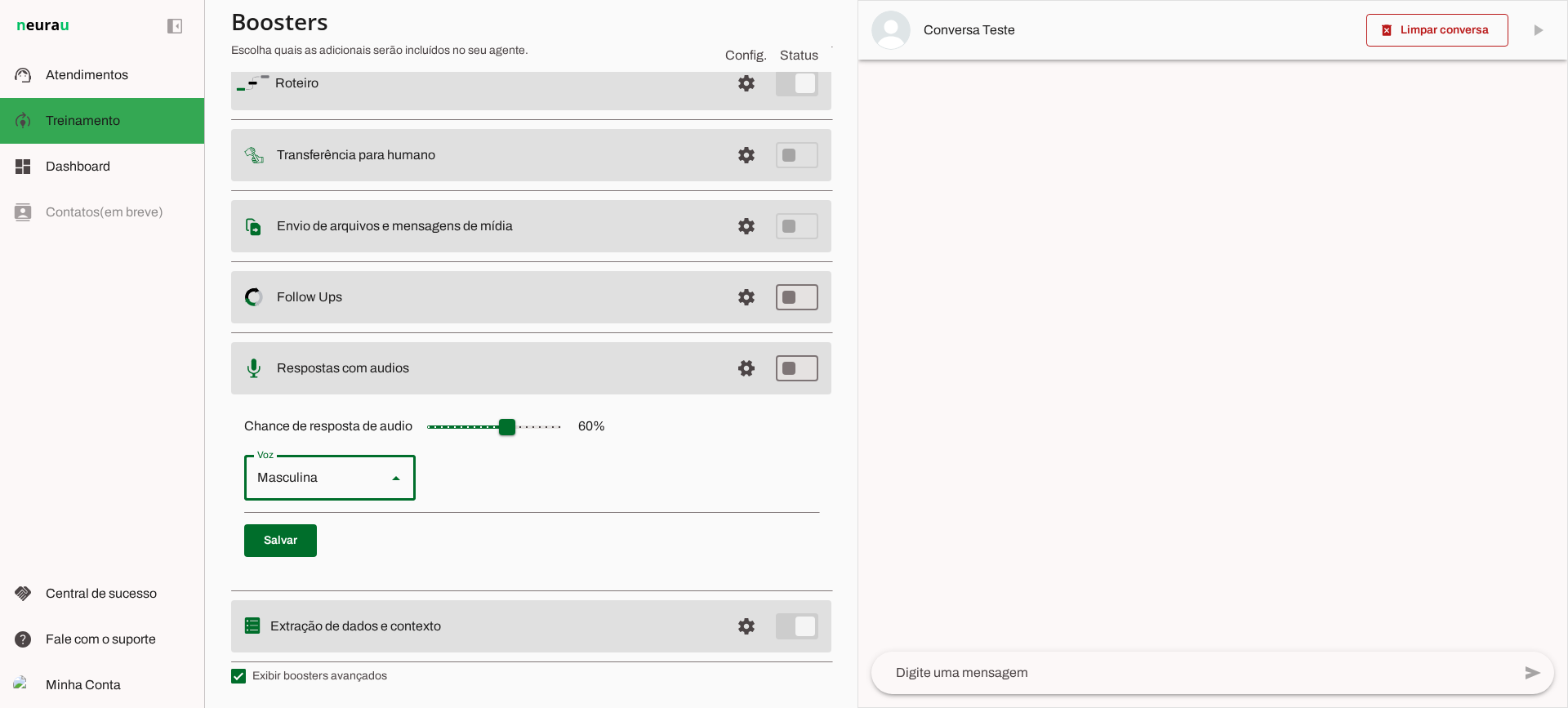
type md-outlined-select "cgSgspJ2msm6clMCkdW9"
click at [727, 103] on span at bounding box center [746, 83] width 39 height 39
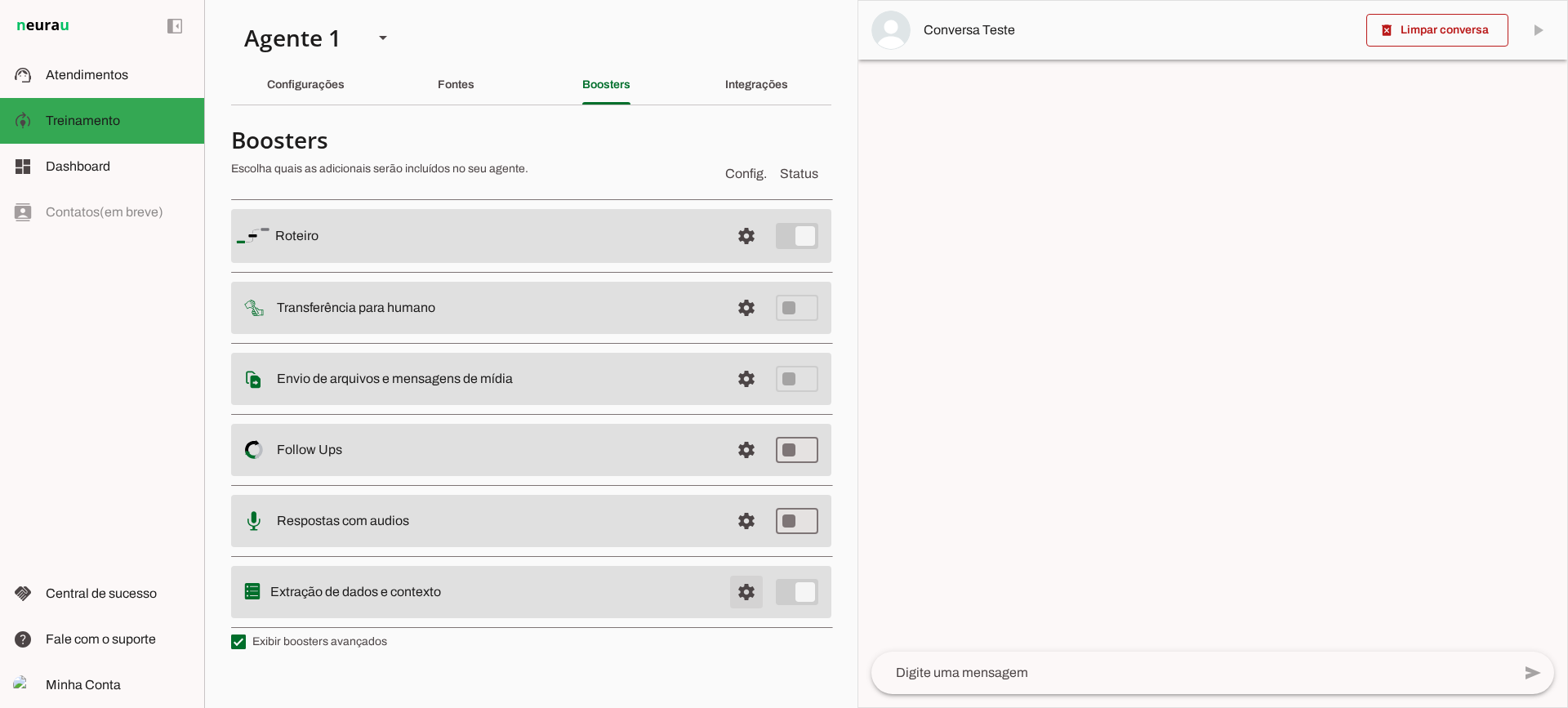
click at [735, 255] on span at bounding box center [746, 236] width 39 height 39
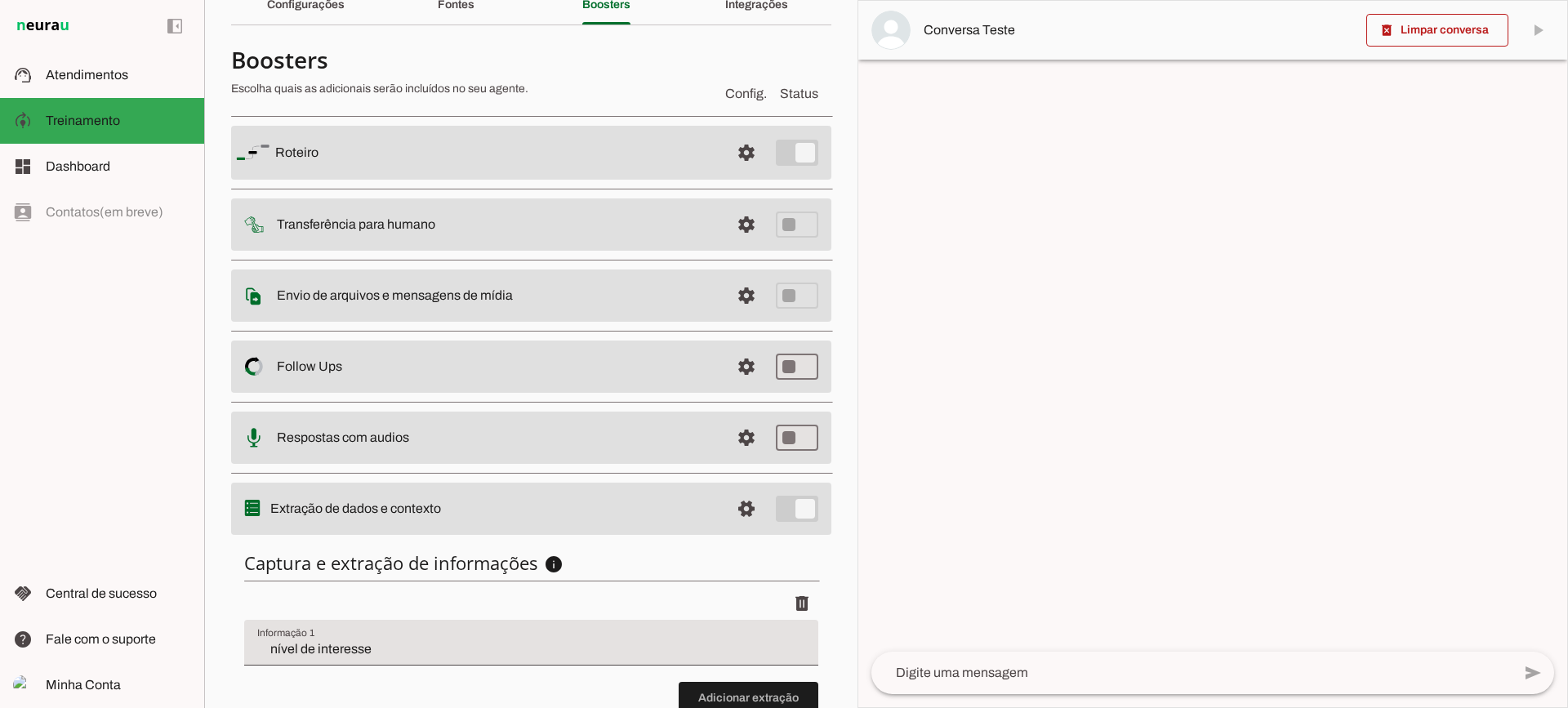
scroll to position [200, 0]
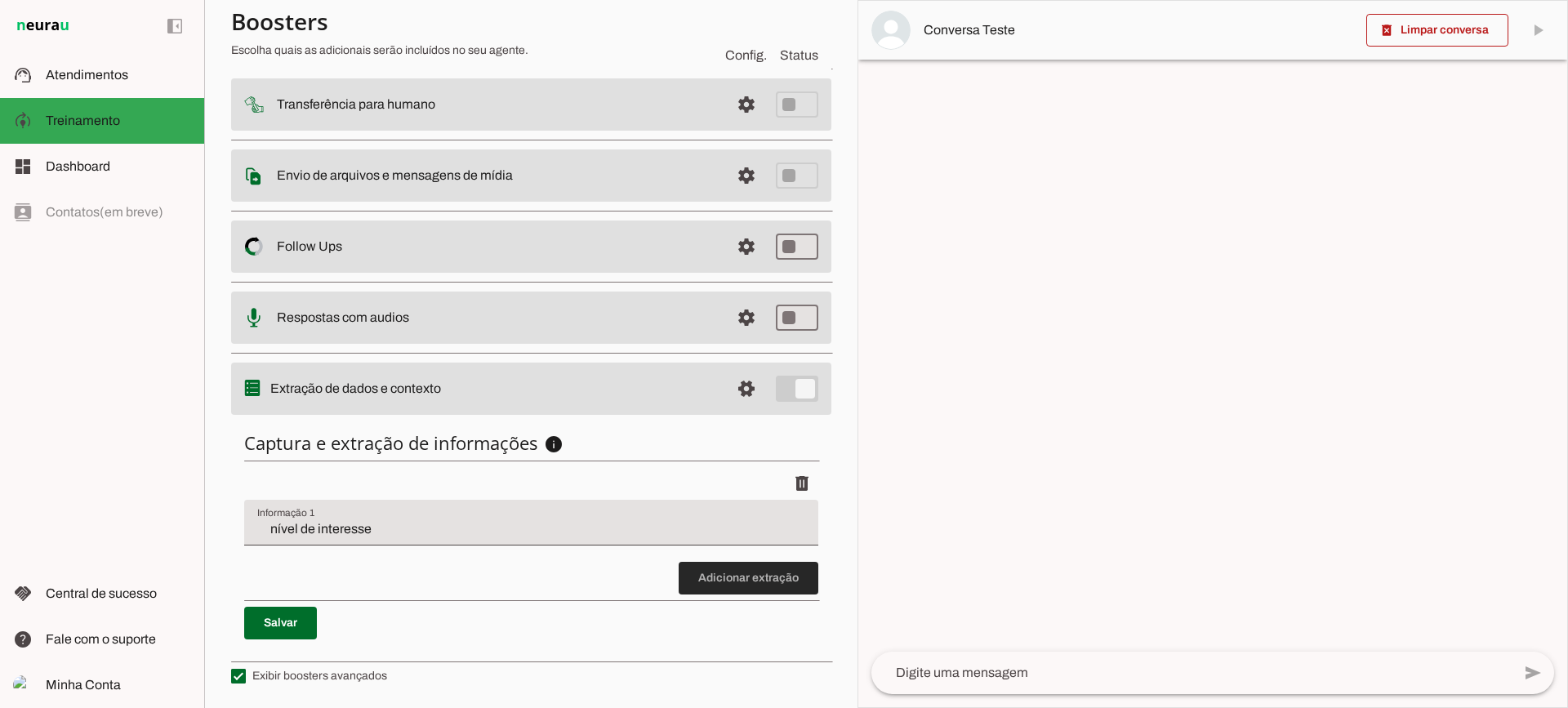
click at [736, 589] on span at bounding box center [748, 578] width 140 height 39
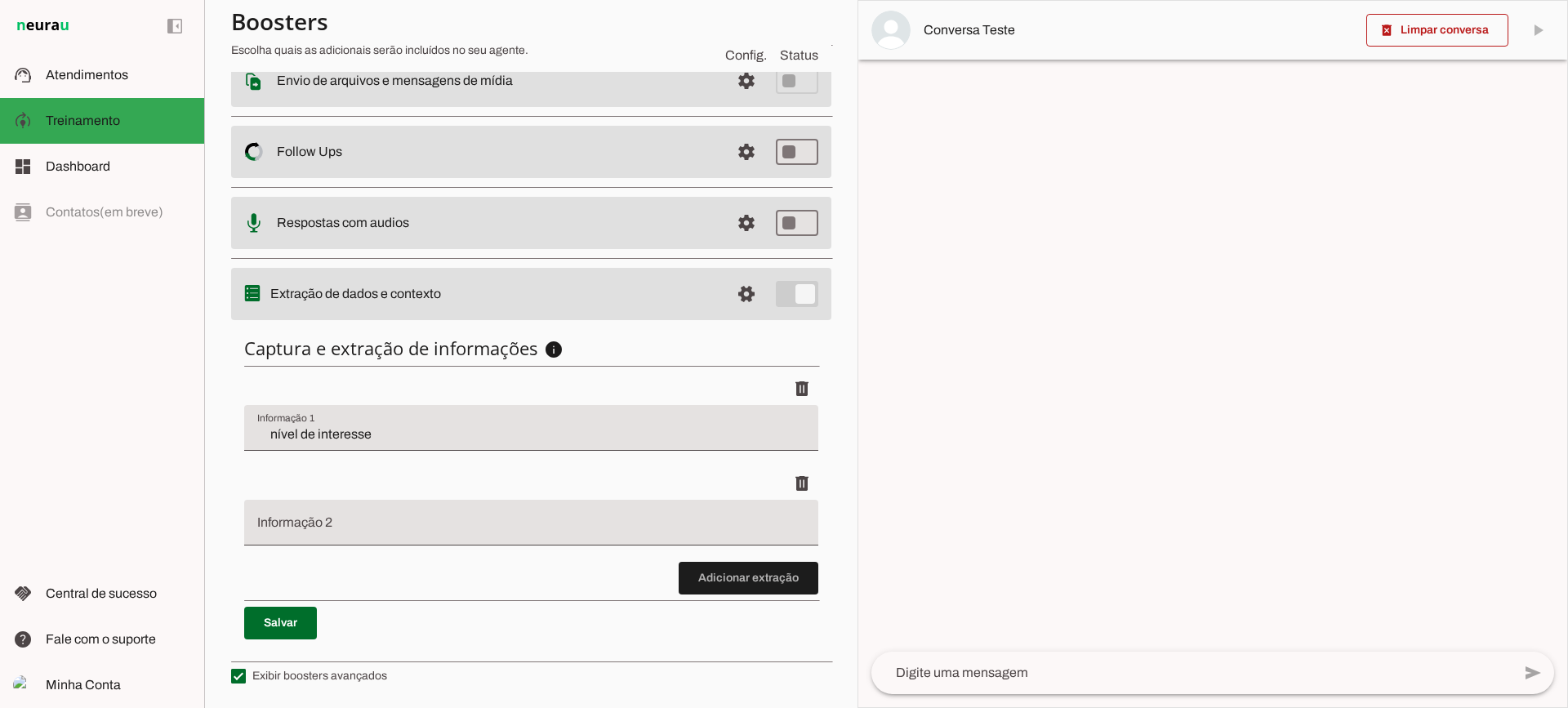
click at [735, 590] on span at bounding box center [748, 578] width 140 height 39
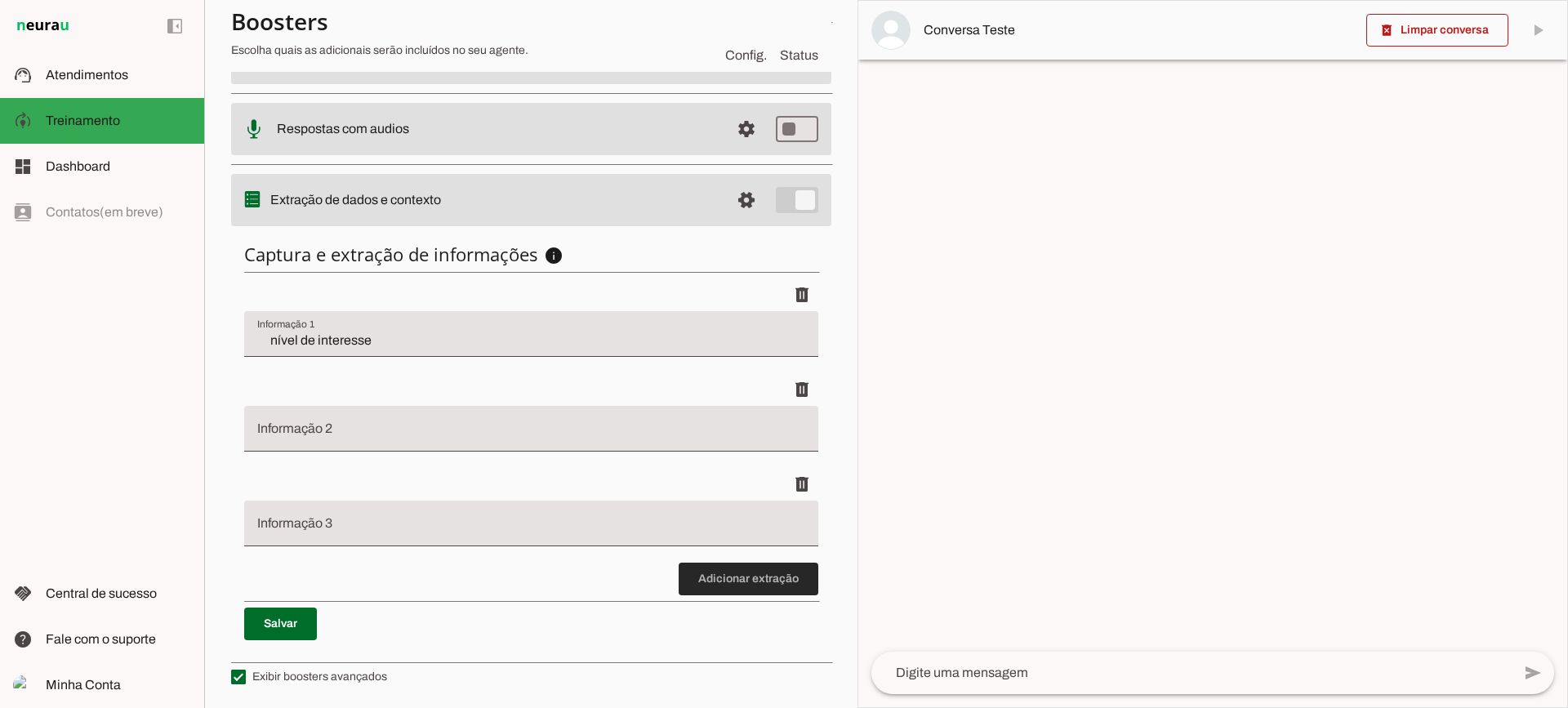
scroll to position [390, 0]
click at [753, 588] on span at bounding box center [748, 578] width 140 height 39
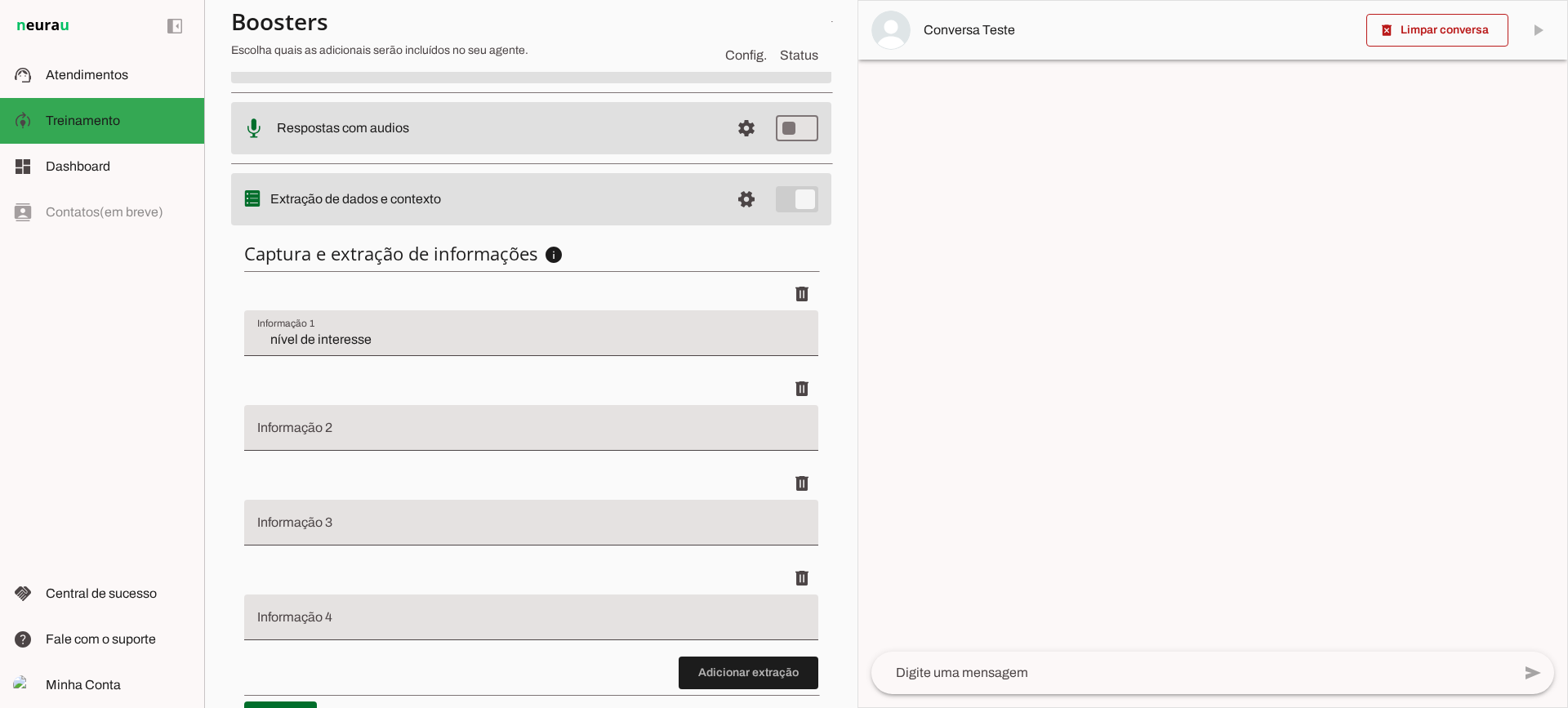
click at [410, 339] on input "nível de interesse" at bounding box center [531, 340] width 548 height 19
drag, startPoint x: 726, startPoint y: 680, endPoint x: 726, endPoint y: 540, distance: 140.0
click at [726, 668] on span at bounding box center [748, 673] width 140 height 39
click at [802, 314] on span at bounding box center [802, 293] width 39 height 39
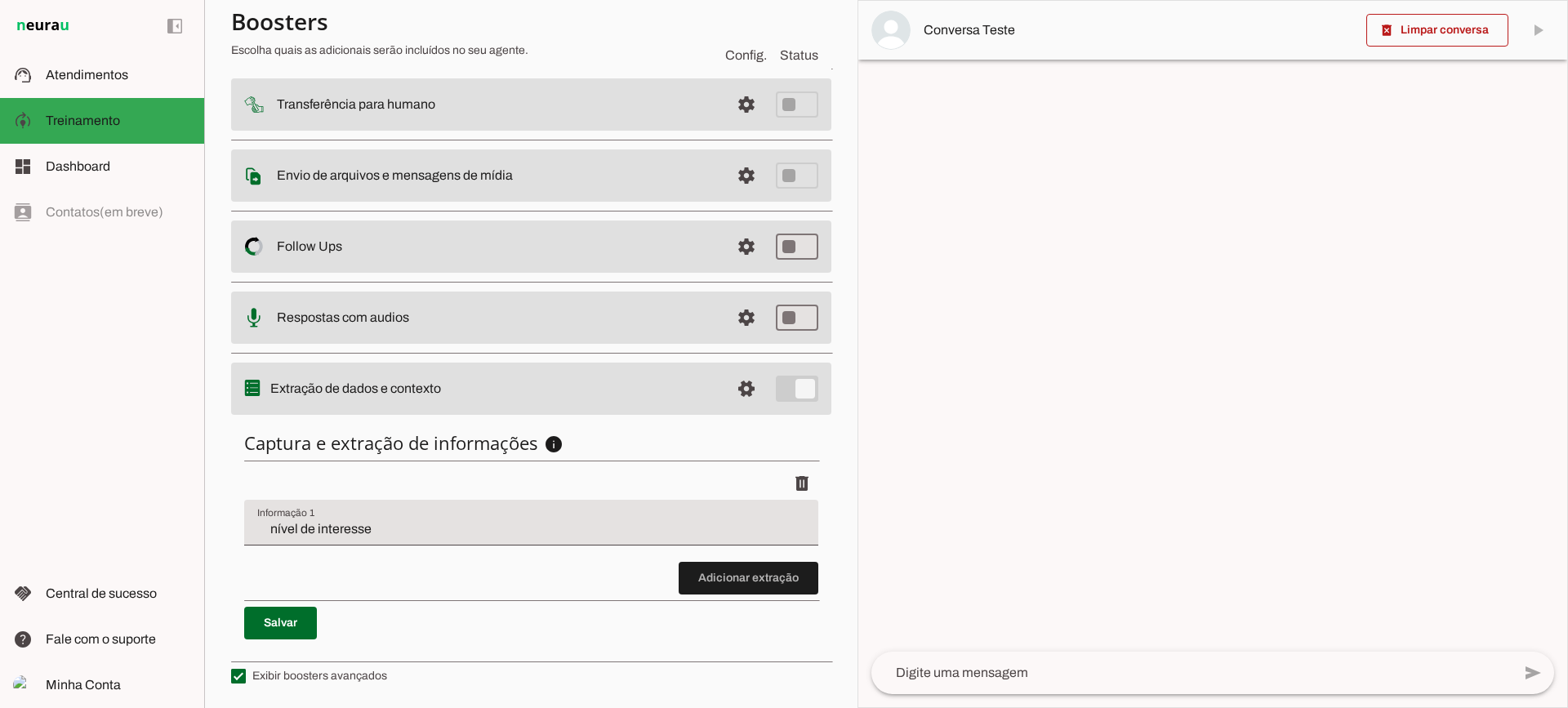
scroll to position [200, 0]
click at [0, 0] on slot "support_agent" at bounding box center [0, 0] width 0 height 0
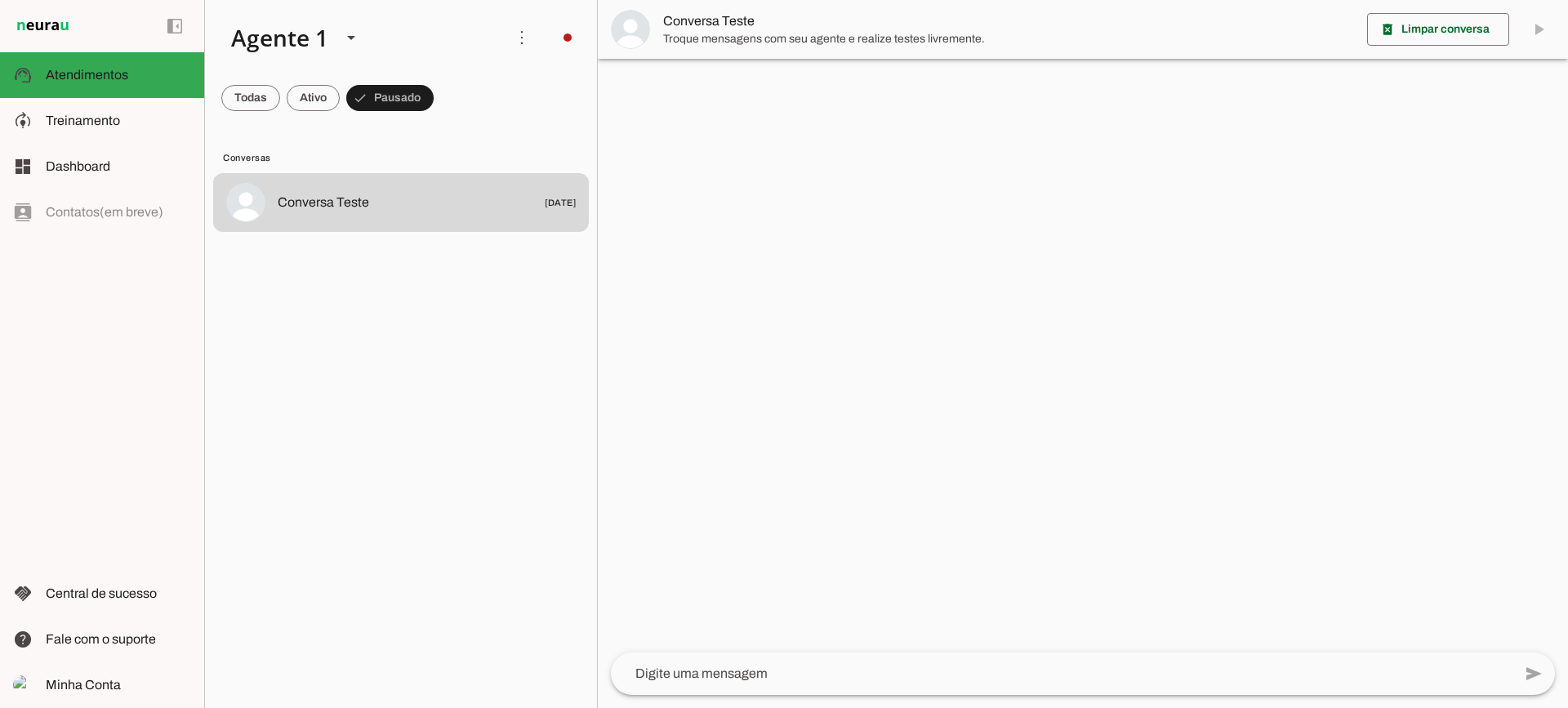
click at [686, 34] on span "Troque mensagens com seu agente e realize testes livremente." at bounding box center [1009, 40] width 691 height 17
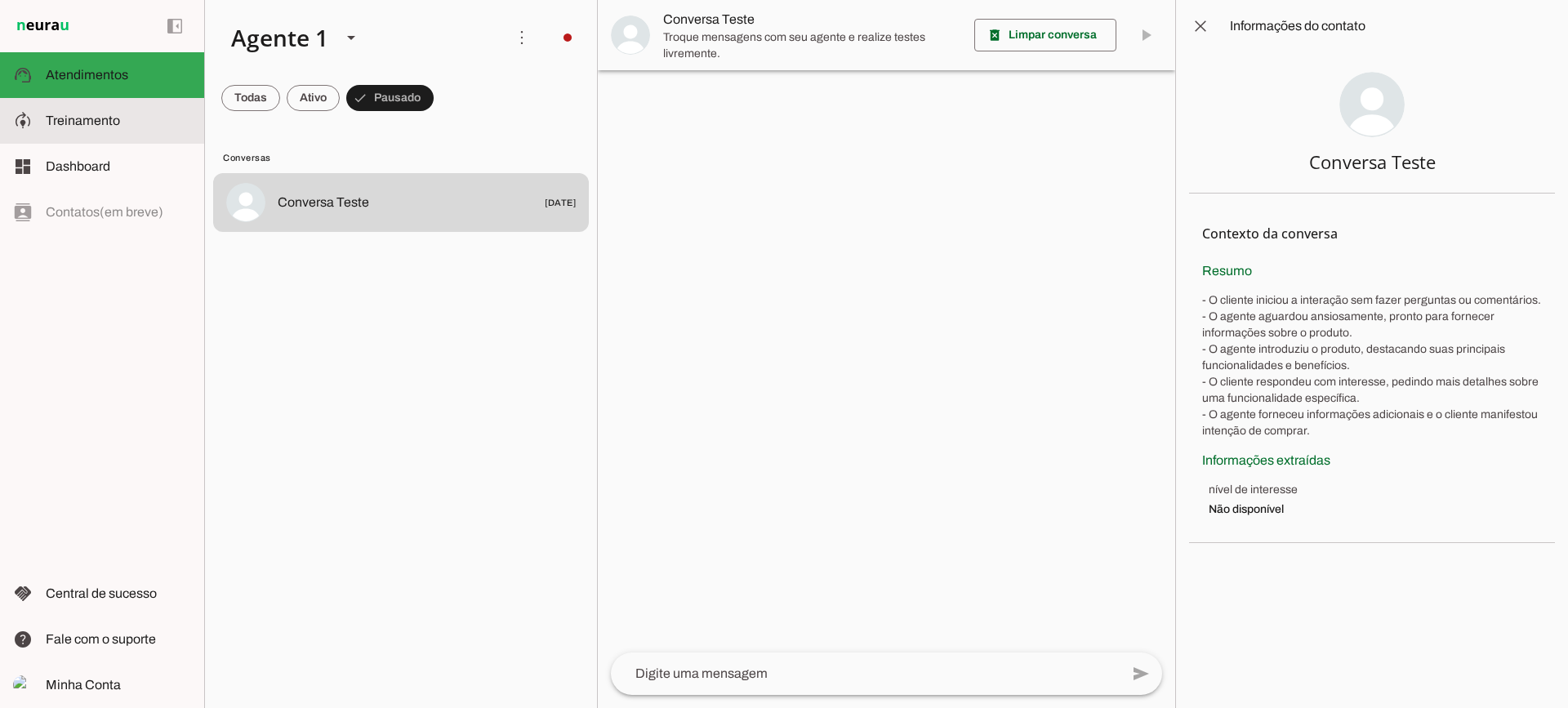
click at [10, 129] on md-item "model_training Treinamento Treinamento" at bounding box center [102, 120] width 205 height 45
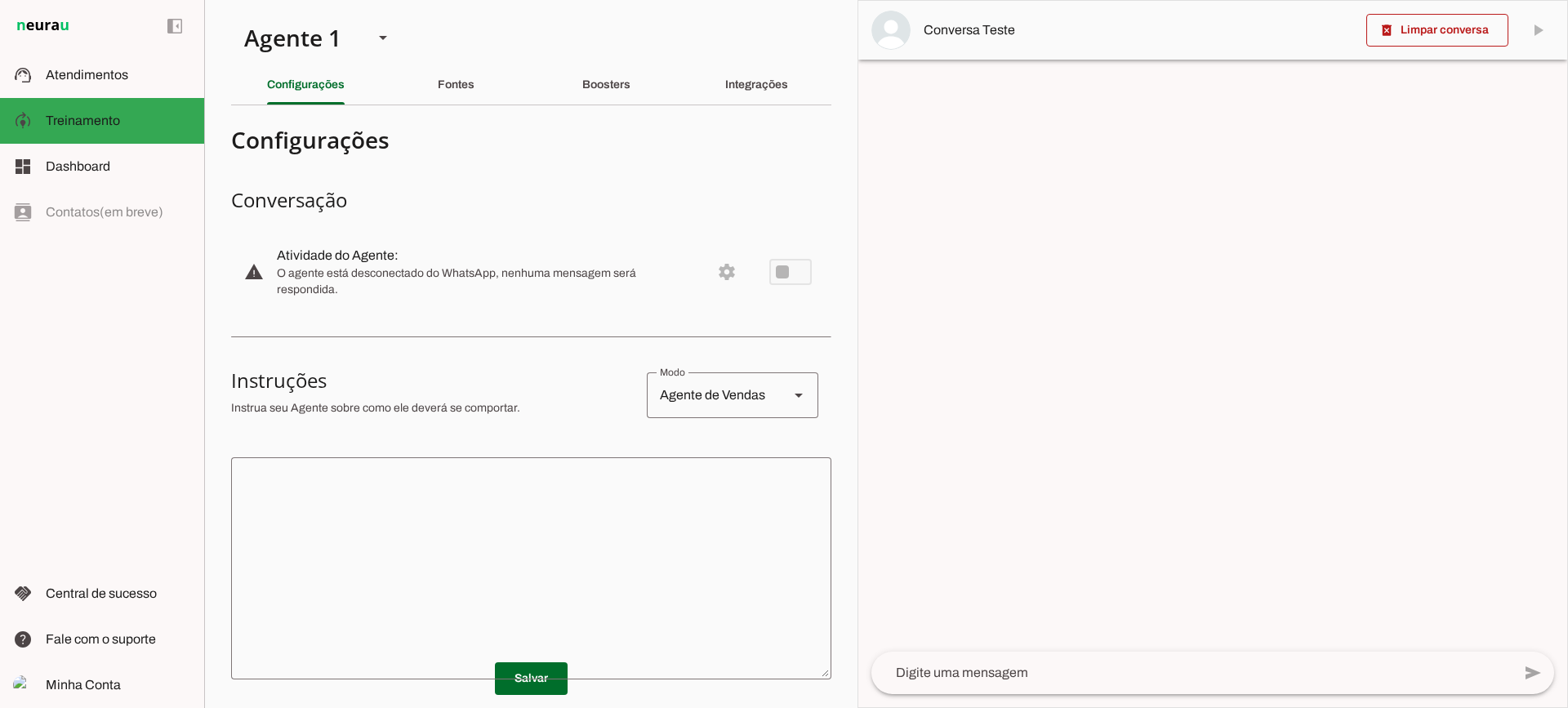
click at [567, 113] on section "Agente 1 Criar Agente Você atingiu o limite de IAs Neurau permitidas. Atualize …" at bounding box center [531, 354] width 653 height 708
click at [0, 0] on slot "Boosters" at bounding box center [0, 0] width 0 height 0
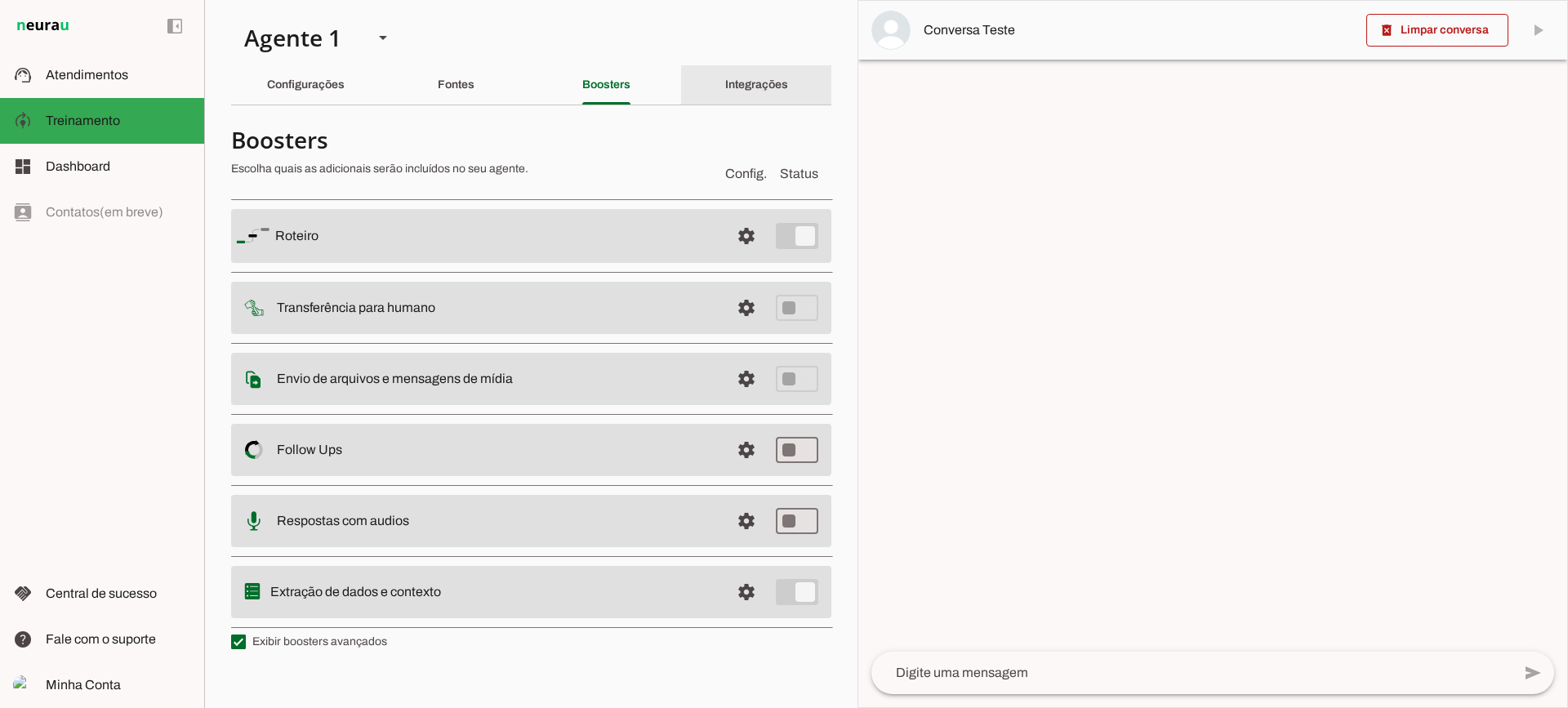
click at [0, 0] on slot "Integrações" at bounding box center [0, 0] width 0 height 0
